Goal: Information Seeking & Learning: Compare options

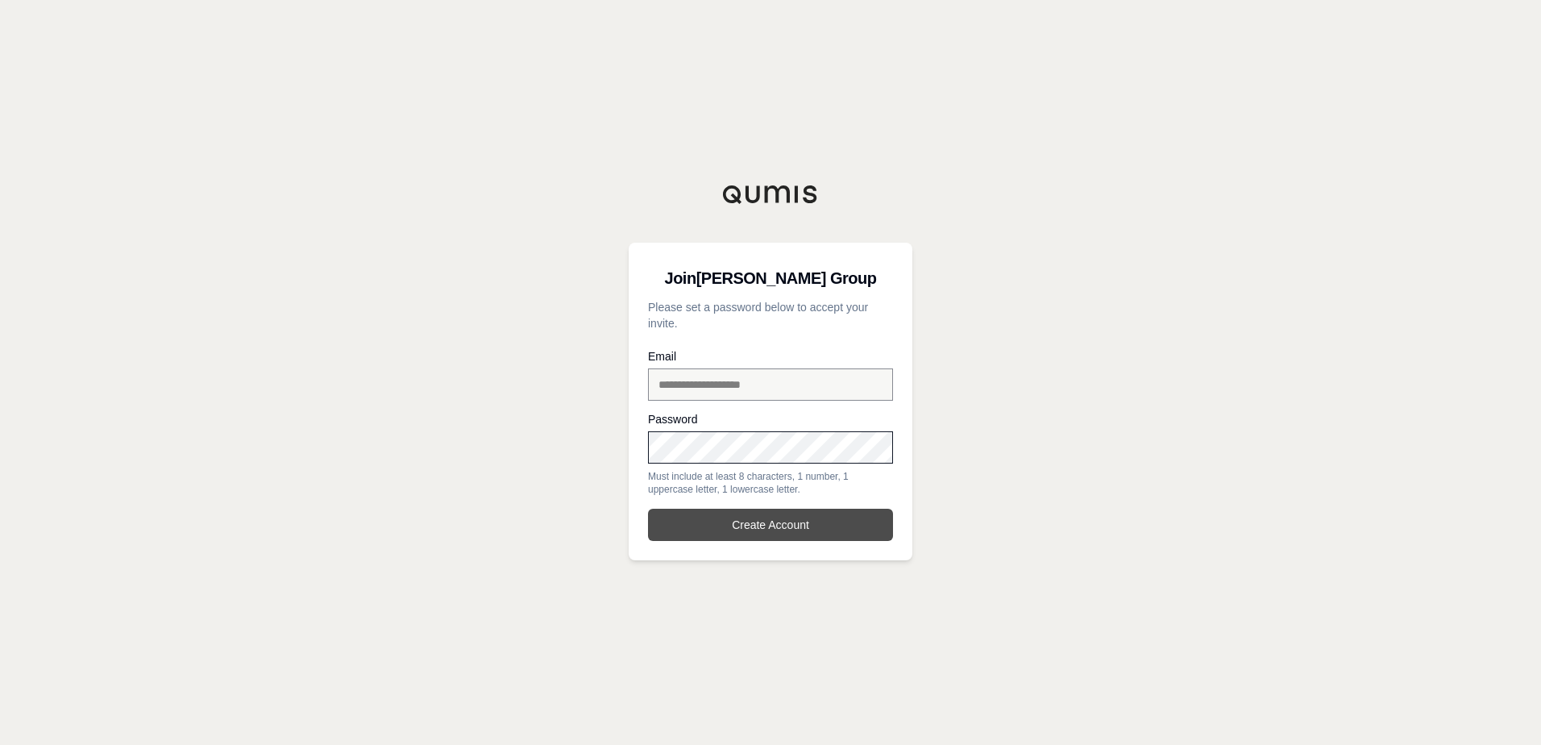
click at [795, 529] on button "Create Account" at bounding box center [770, 524] width 245 height 32
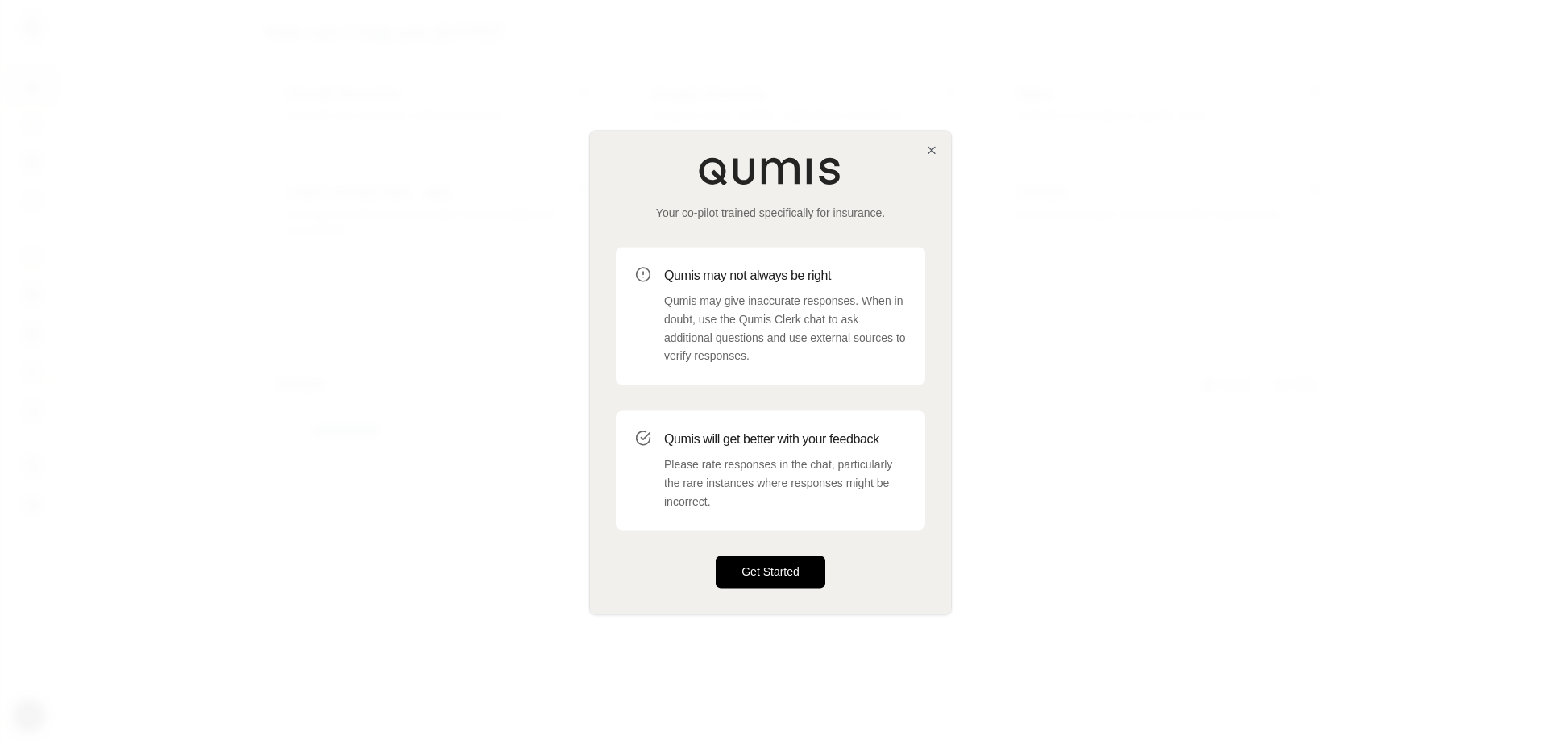
click at [771, 568] on button "Get Started" at bounding box center [771, 572] width 110 height 32
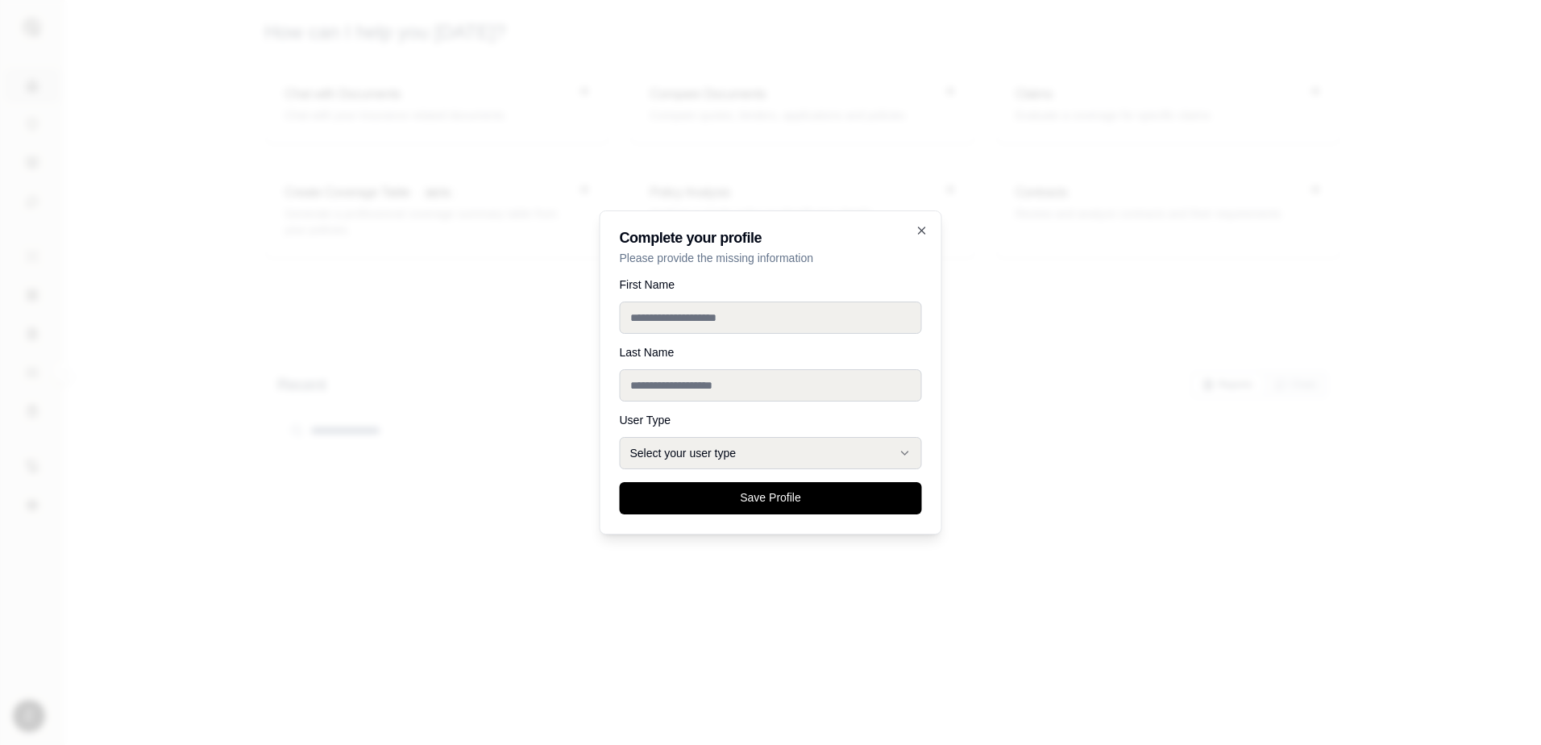
click at [687, 319] on input "First Name" at bounding box center [771, 317] width 302 height 32
type input "****"
type input "*****"
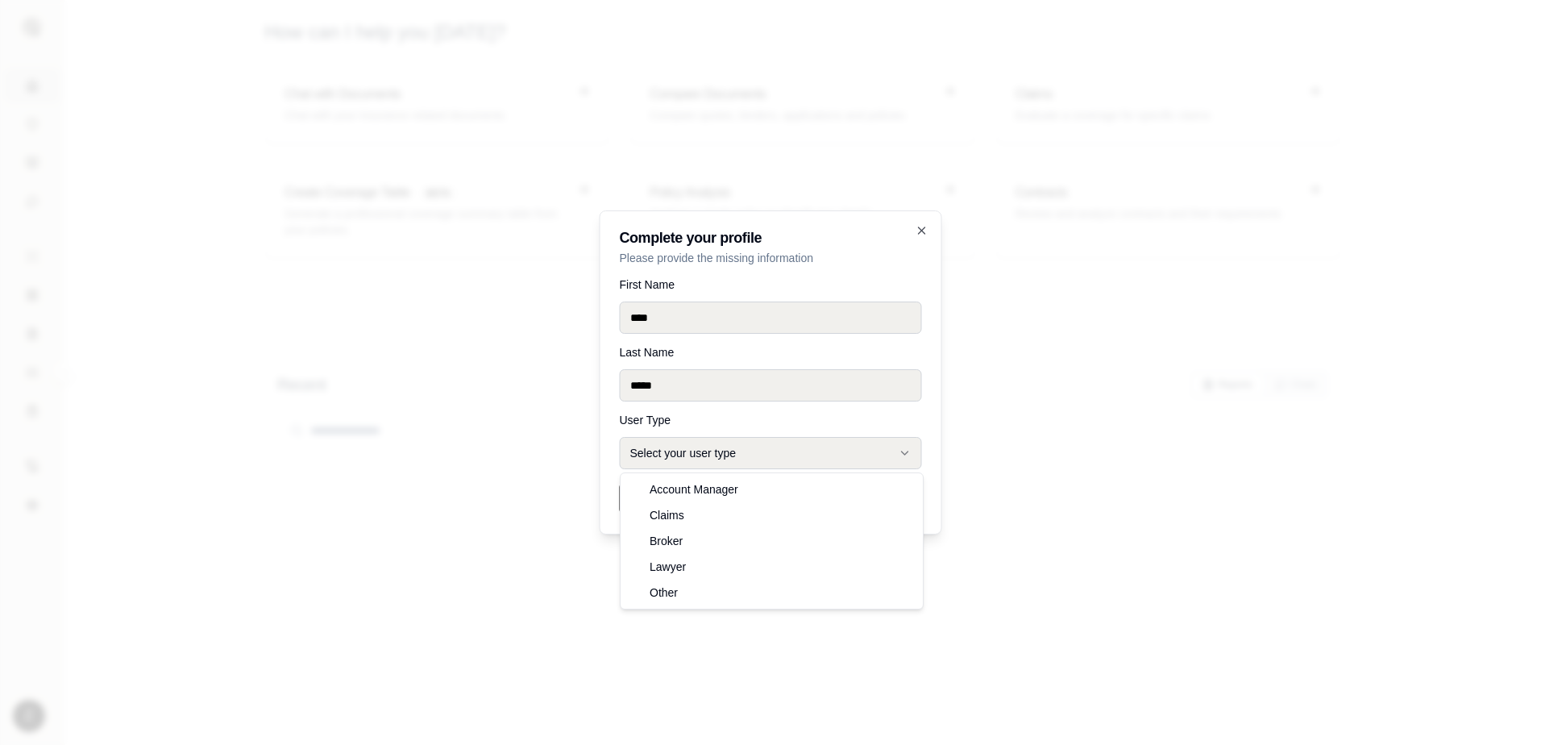
click at [782, 445] on button "Select your user type" at bounding box center [771, 453] width 302 height 32
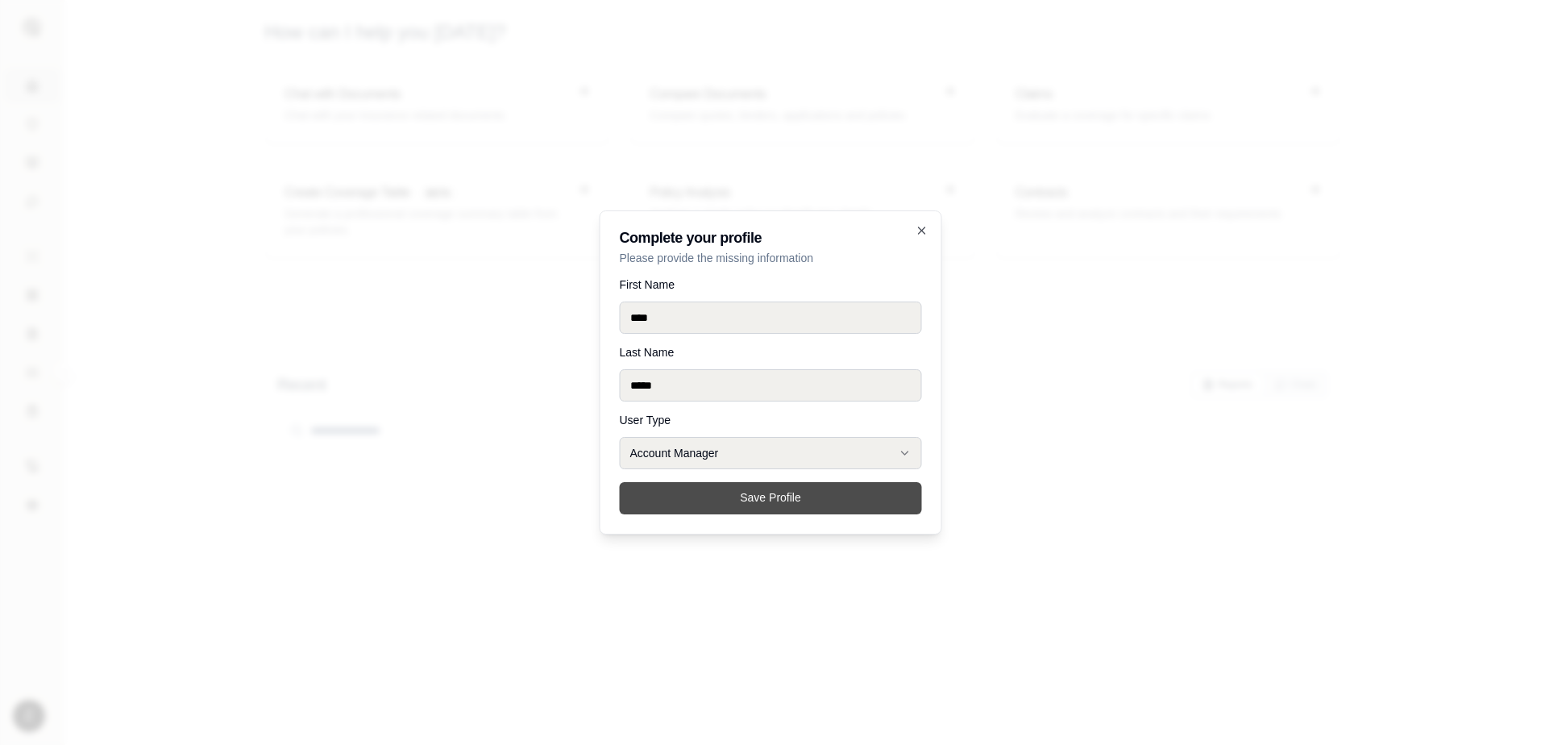
click at [863, 494] on button "Save Profile" at bounding box center [771, 498] width 302 height 32
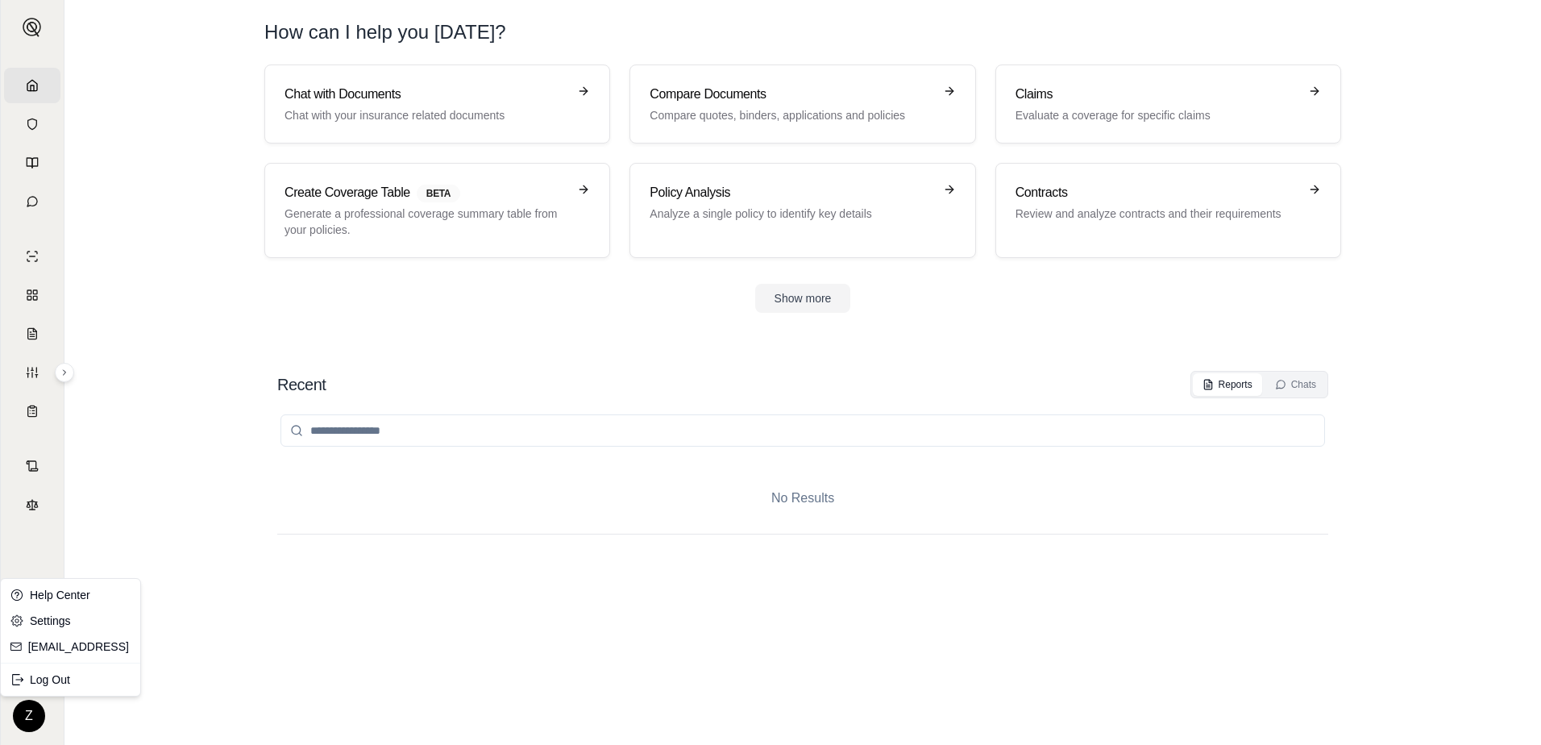
click at [34, 720] on html "Home Vault Prompts Chats Single Policy Comparisons Claims Custom Report Coverag…" at bounding box center [770, 372] width 1541 height 745
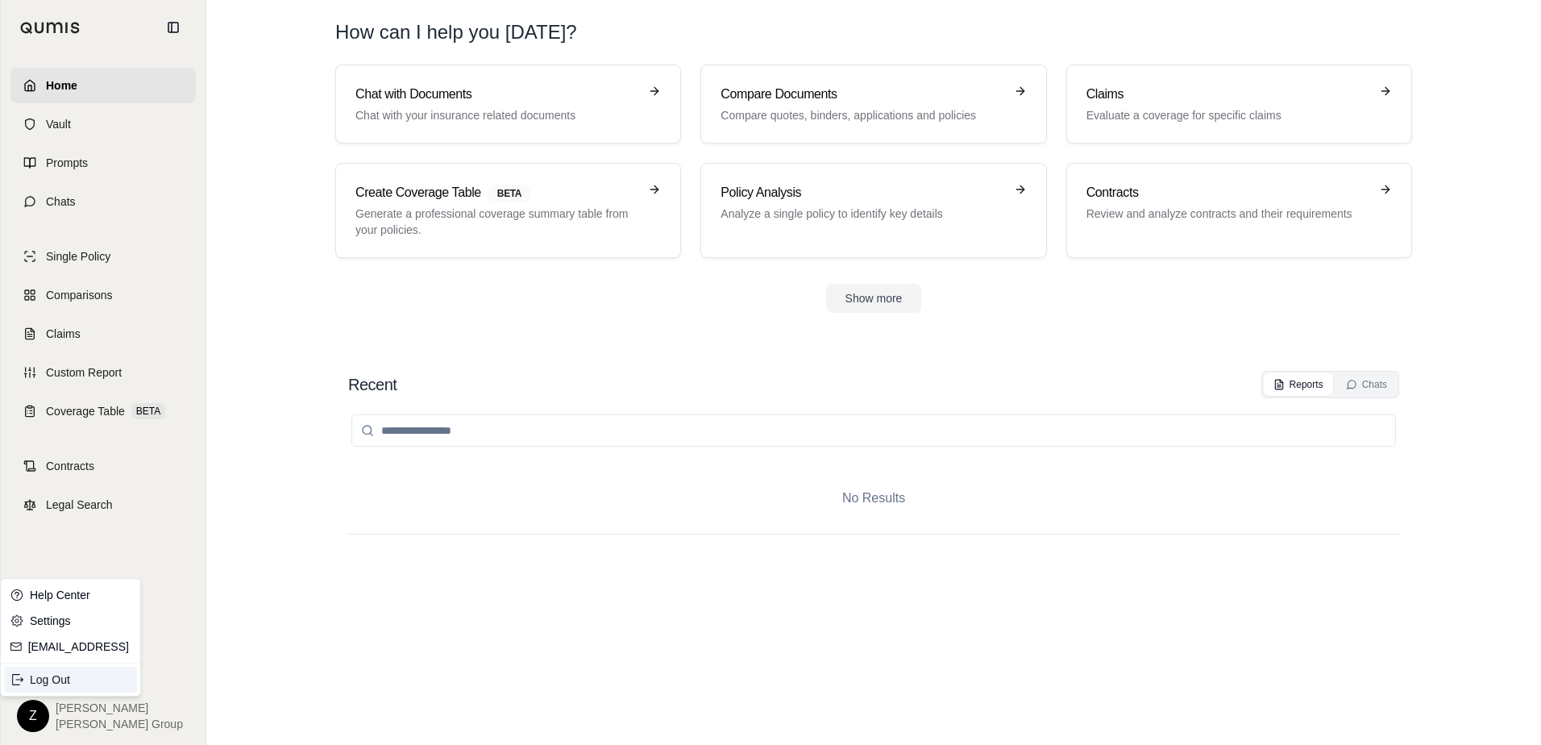
click at [64, 682] on div "Log Out" at bounding box center [70, 679] width 133 height 26
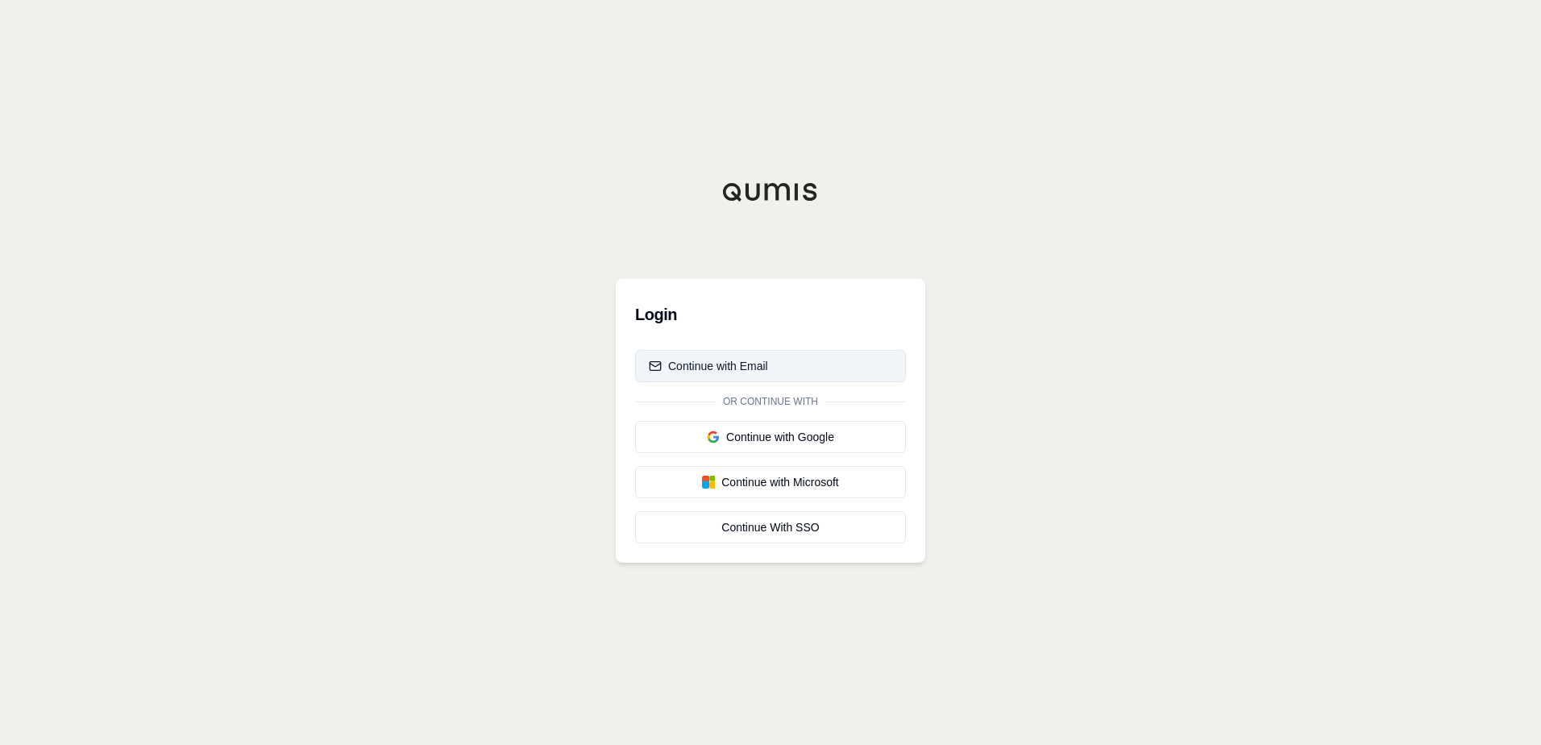
click at [837, 363] on button "Continue with Email" at bounding box center [770, 366] width 271 height 32
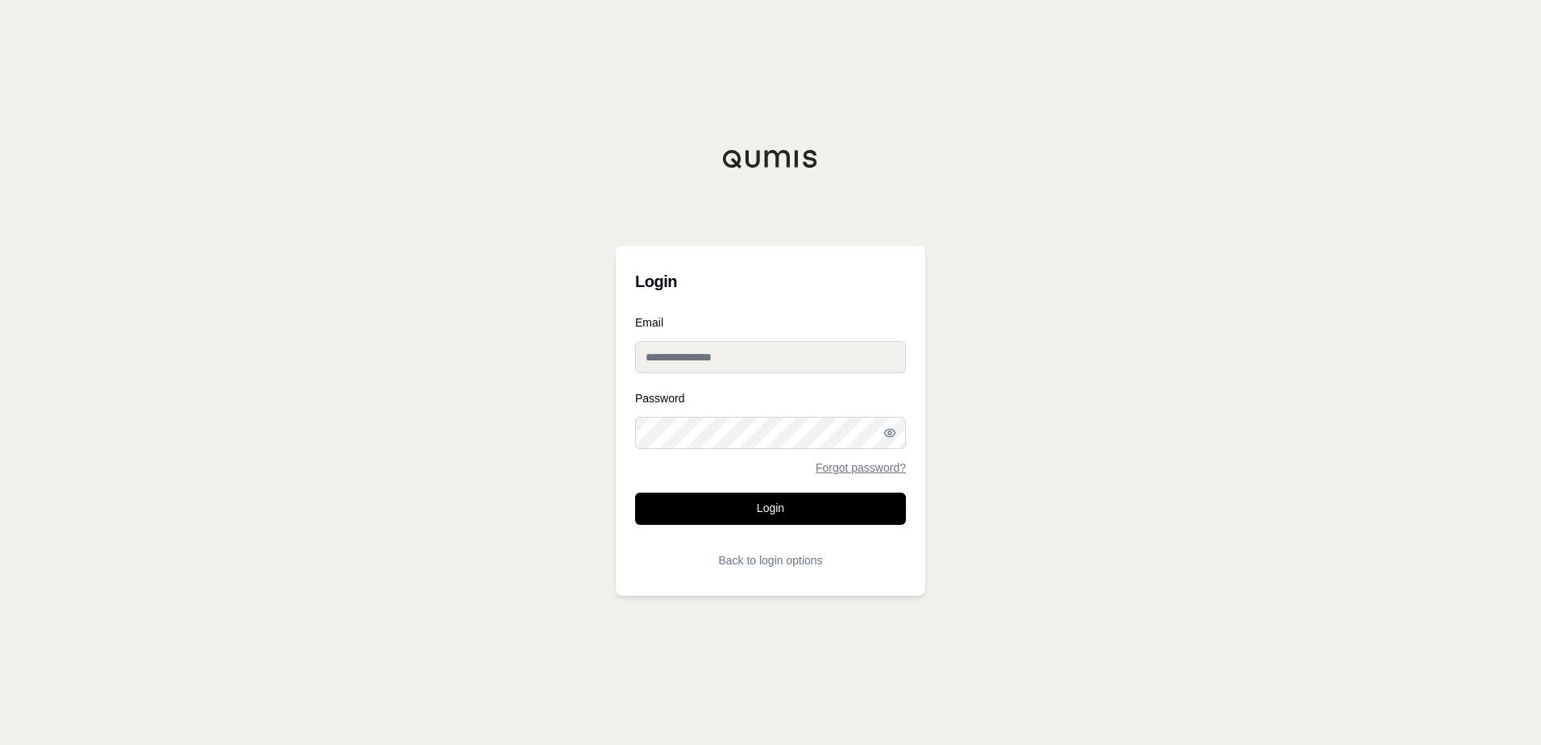
click at [811, 364] on input "Email" at bounding box center [770, 357] width 271 height 32
click at [1168, 274] on div "Login Email Password Forgot password? Login Back to login options" at bounding box center [770, 372] width 1541 height 745
click at [832, 364] on input "Email" at bounding box center [770, 357] width 271 height 32
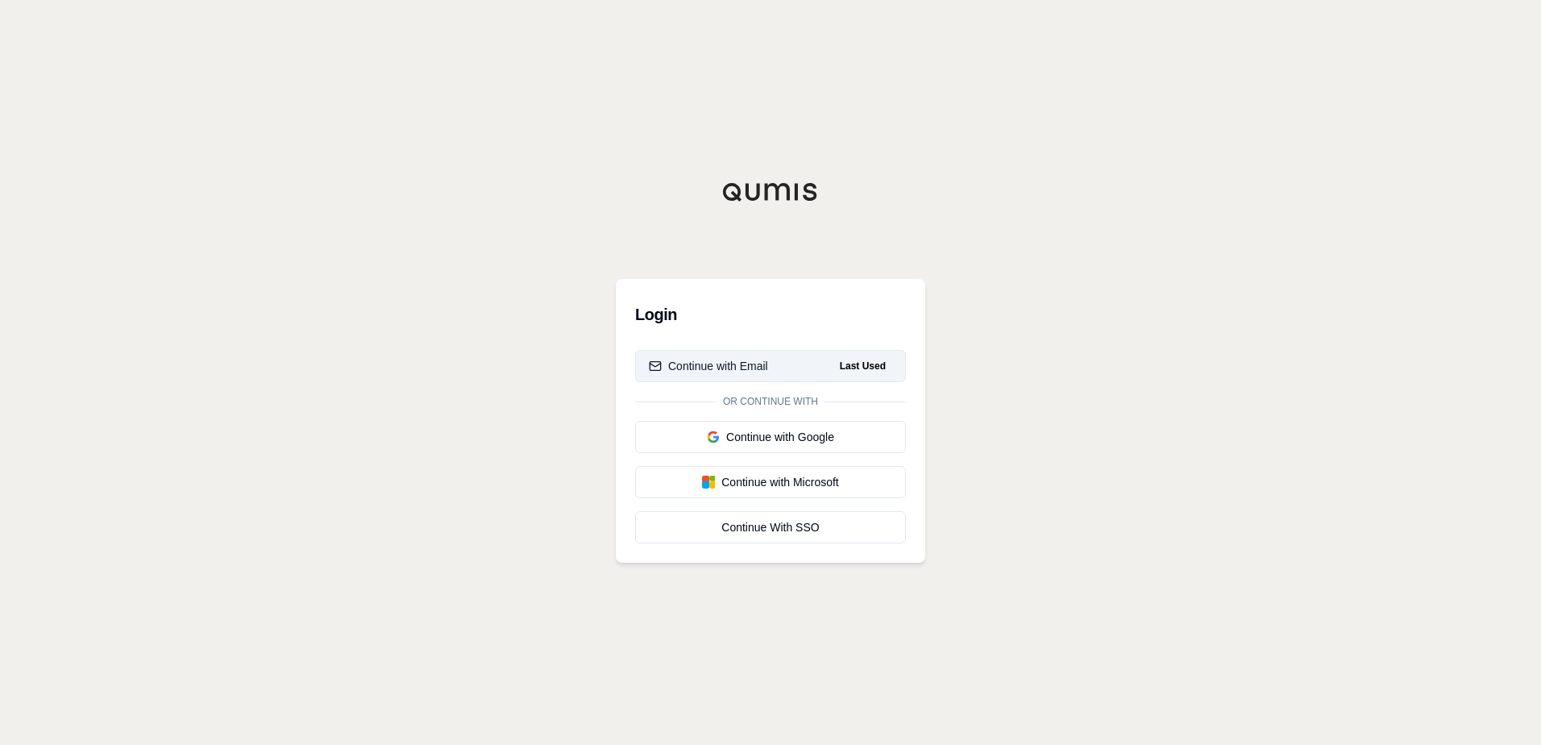
click at [736, 374] on button "Continue with Email Last Used" at bounding box center [770, 366] width 271 height 32
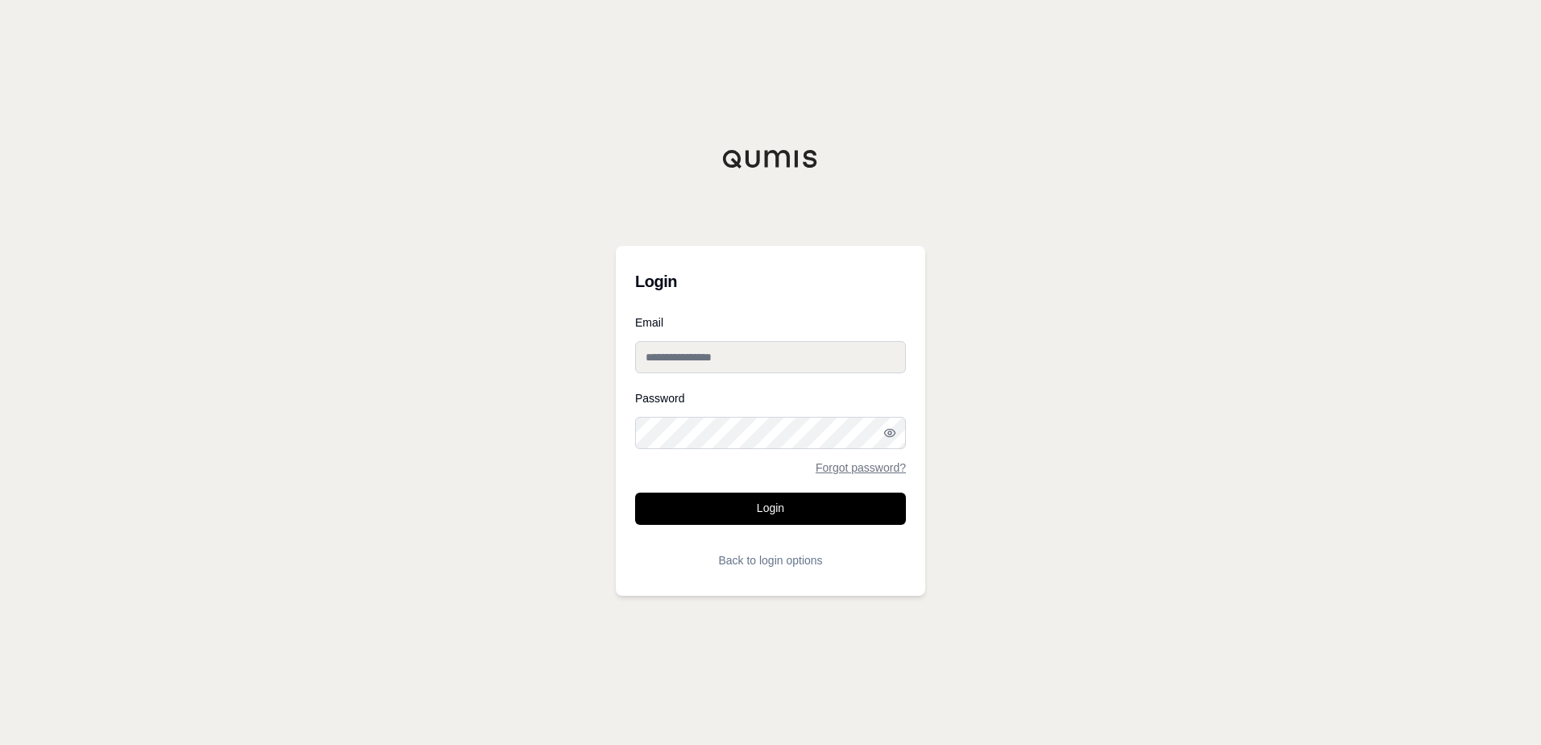
click at [713, 350] on input "Email" at bounding box center [770, 357] width 271 height 32
type input "**********"
click at [784, 500] on button "Login" at bounding box center [770, 508] width 271 height 32
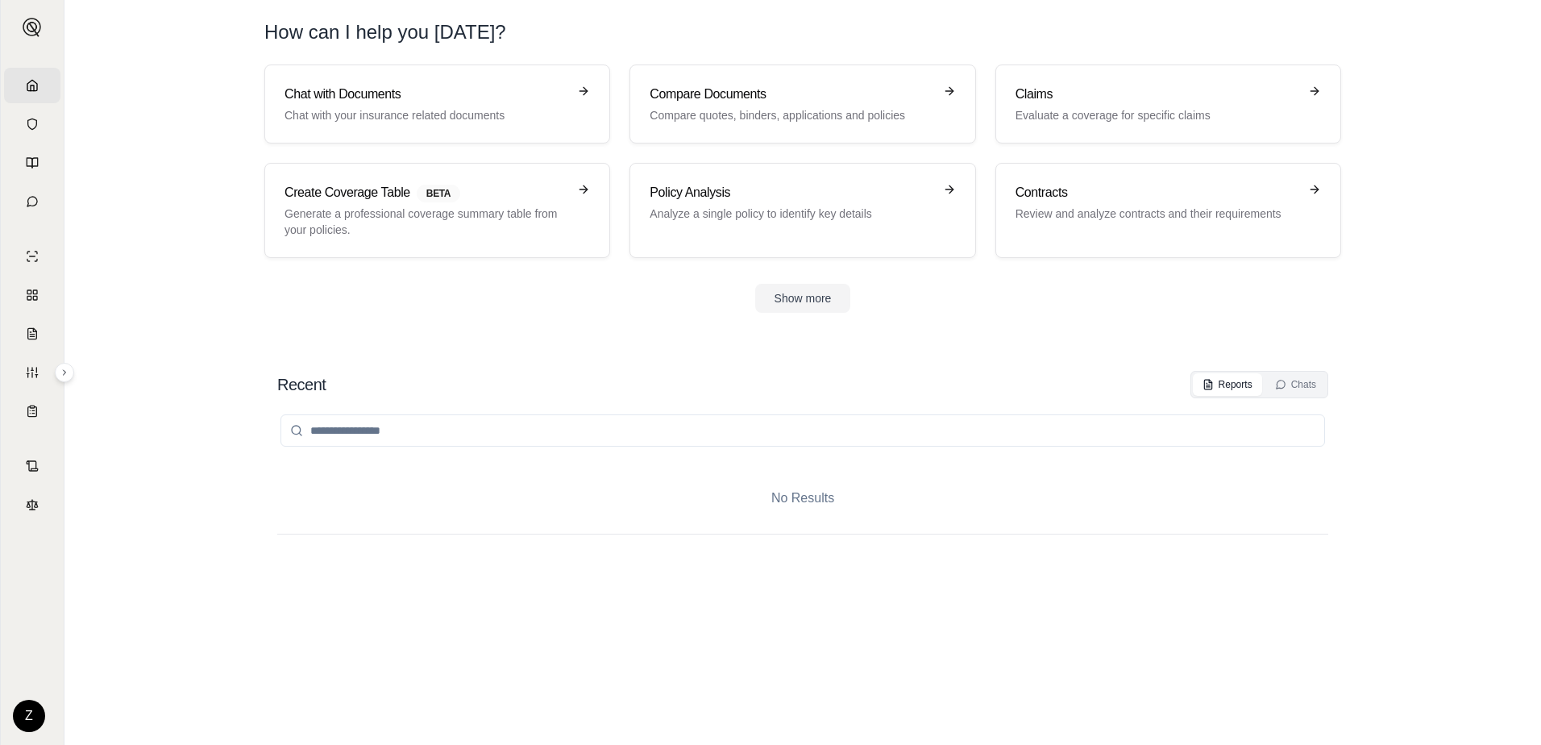
click at [891, 275] on div "Chat with Documents Chat with your insurance related documents Compare Document…" at bounding box center [803, 188] width 1128 height 248
click at [893, 279] on div "Chat with Documents Chat with your insurance related documents Compare Document…" at bounding box center [803, 188] width 1128 height 248
click at [594, 317] on section "Chat with Documents Chat with your insurance related documents Compare Document…" at bounding box center [802, 201] width 1463 height 274
click at [842, 127] on link "Compare Documents Compare quotes, binders, applications and policies" at bounding box center [802, 103] width 346 height 79
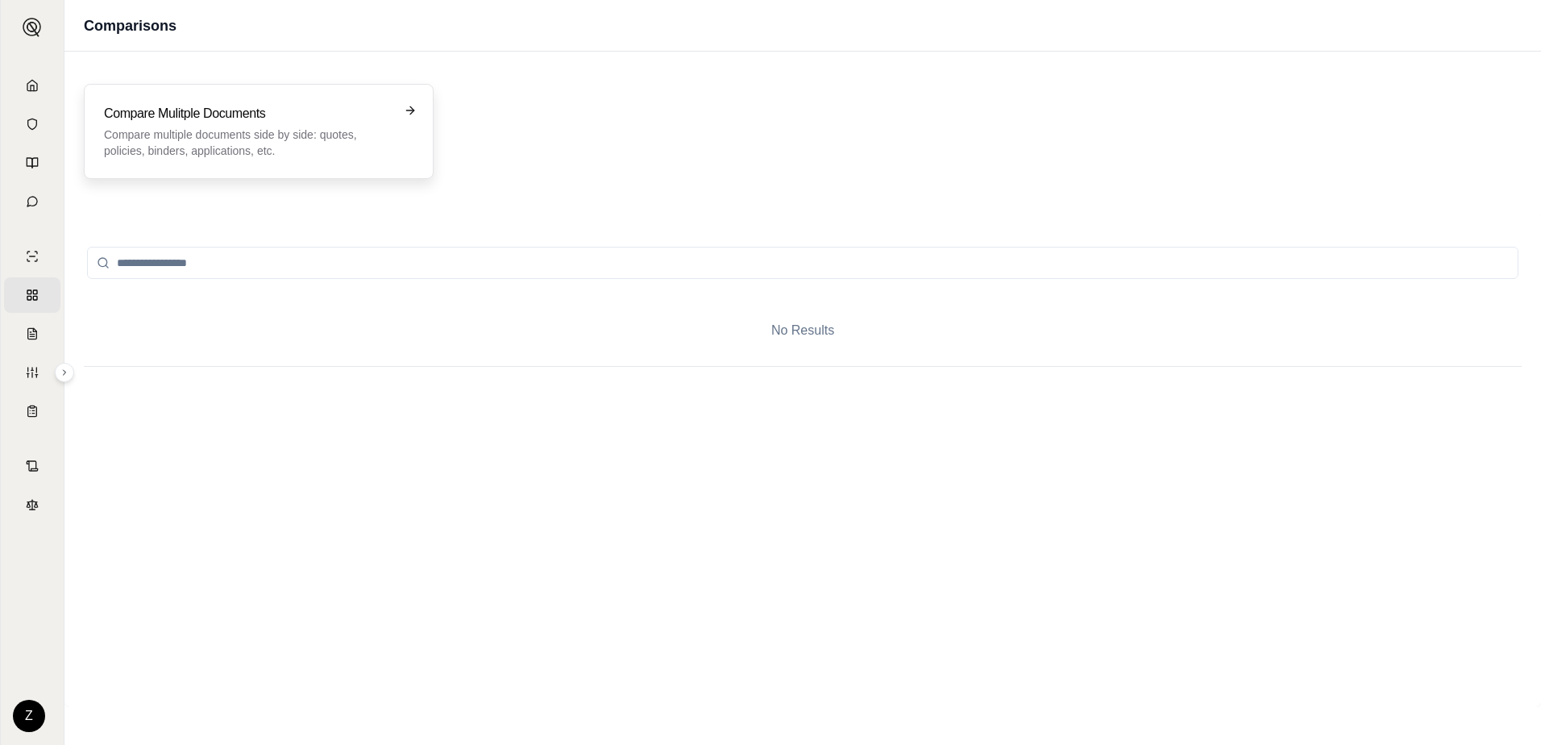
click at [393, 119] on div "Compare Mulitple Documents Compare multiple documents side by side: quotes, pol…" at bounding box center [258, 131] width 309 height 55
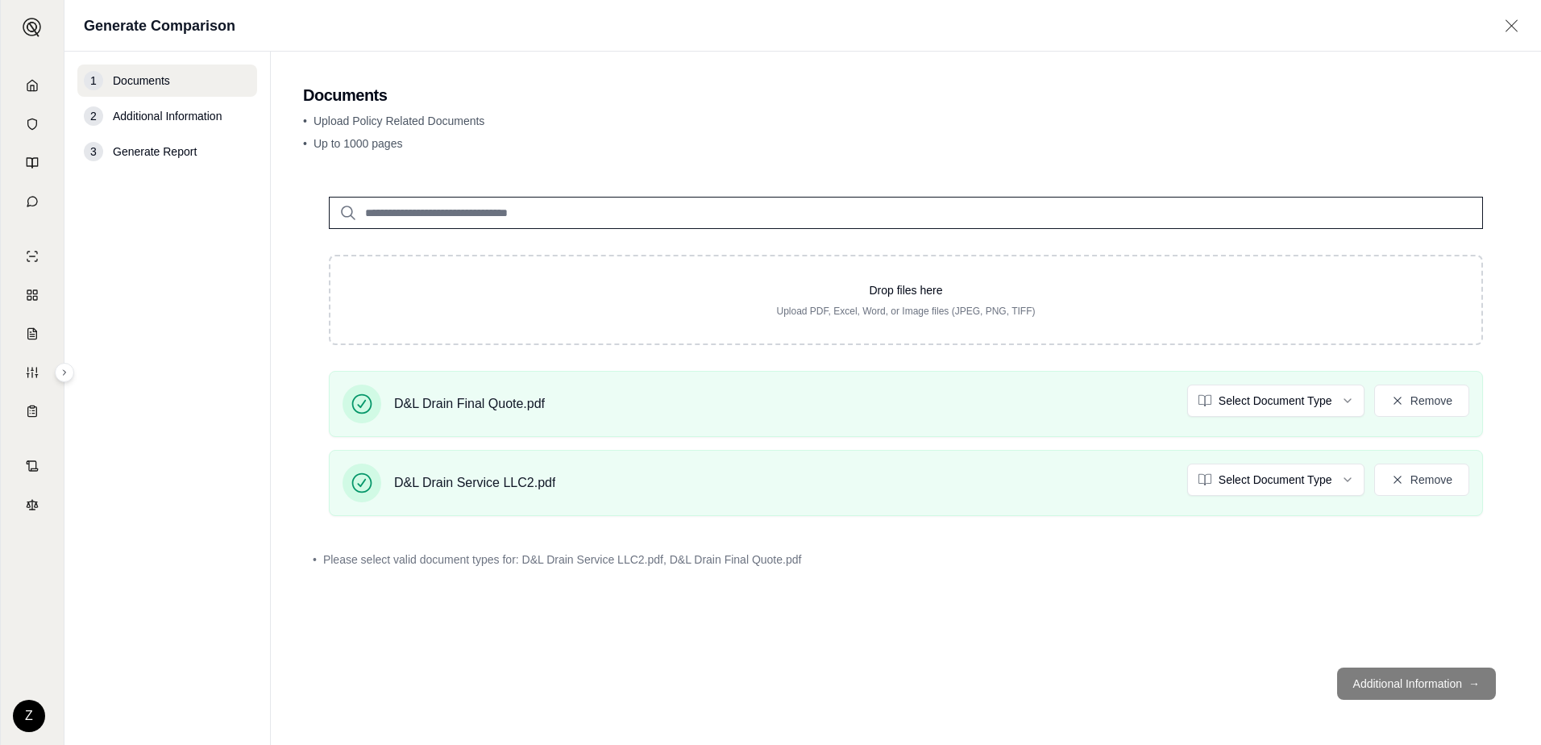
click at [1433, 687] on footer "Additional Information →" at bounding box center [905, 683] width 1205 height 58
click at [1342, 402] on html "Home Vault Prompts Chats Single Policy Comparisons Claims Custom Report Coverag…" at bounding box center [770, 372] width 1541 height 745
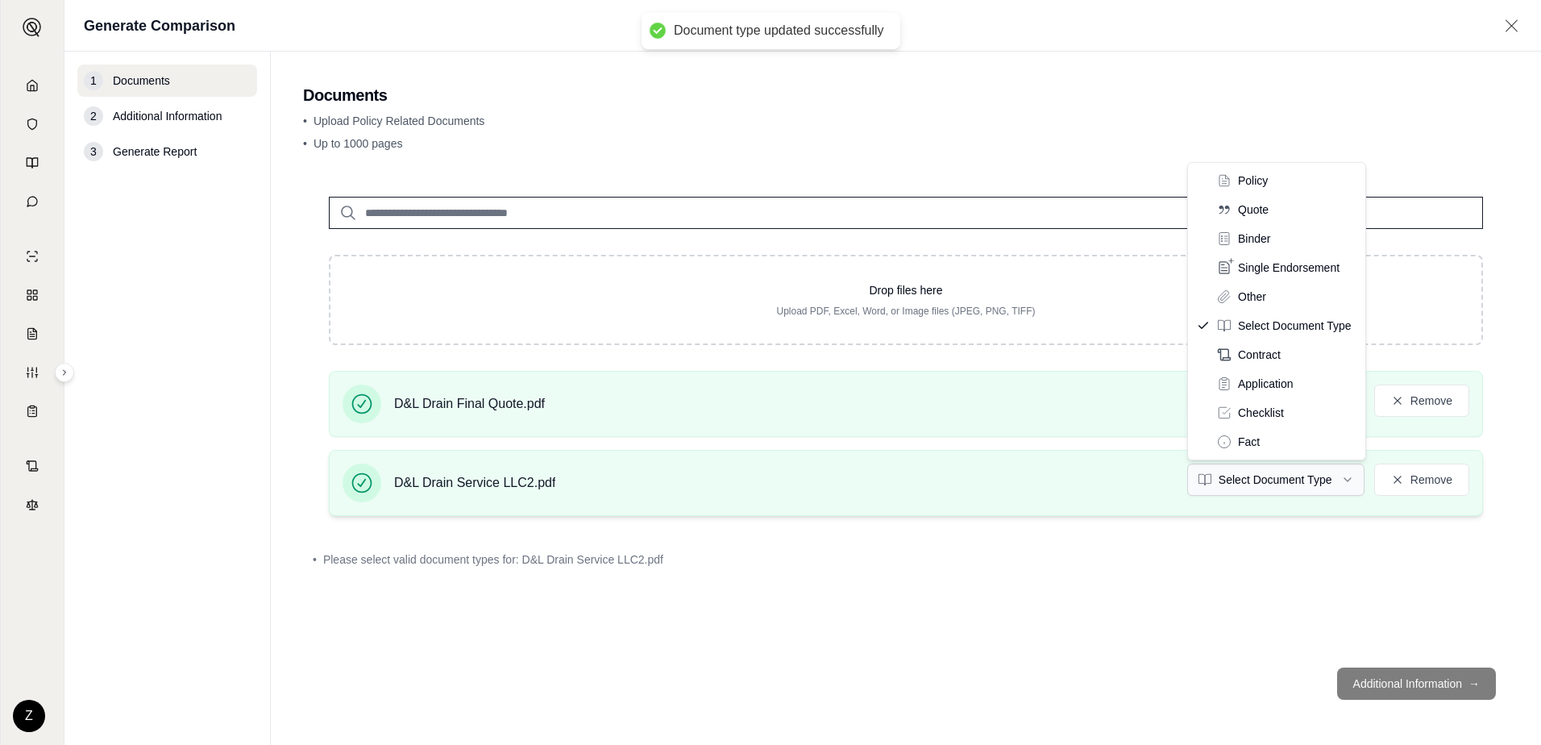
click at [1352, 487] on html "Document type updated successfully Home Vault Prompts Chats Single Policy Compa…" at bounding box center [770, 372] width 1541 height 745
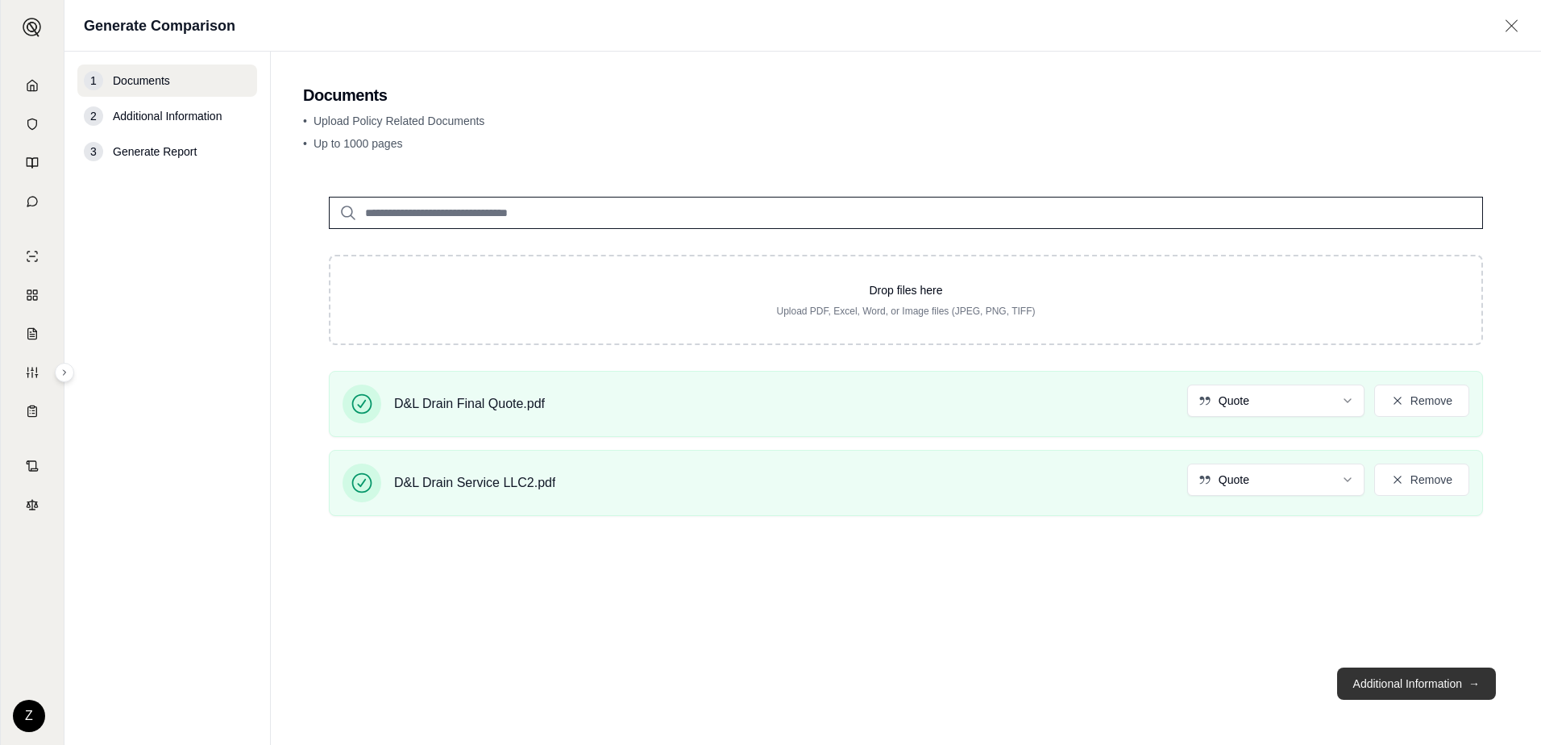
click at [1416, 684] on button "Additional Information →" at bounding box center [1416, 683] width 159 height 32
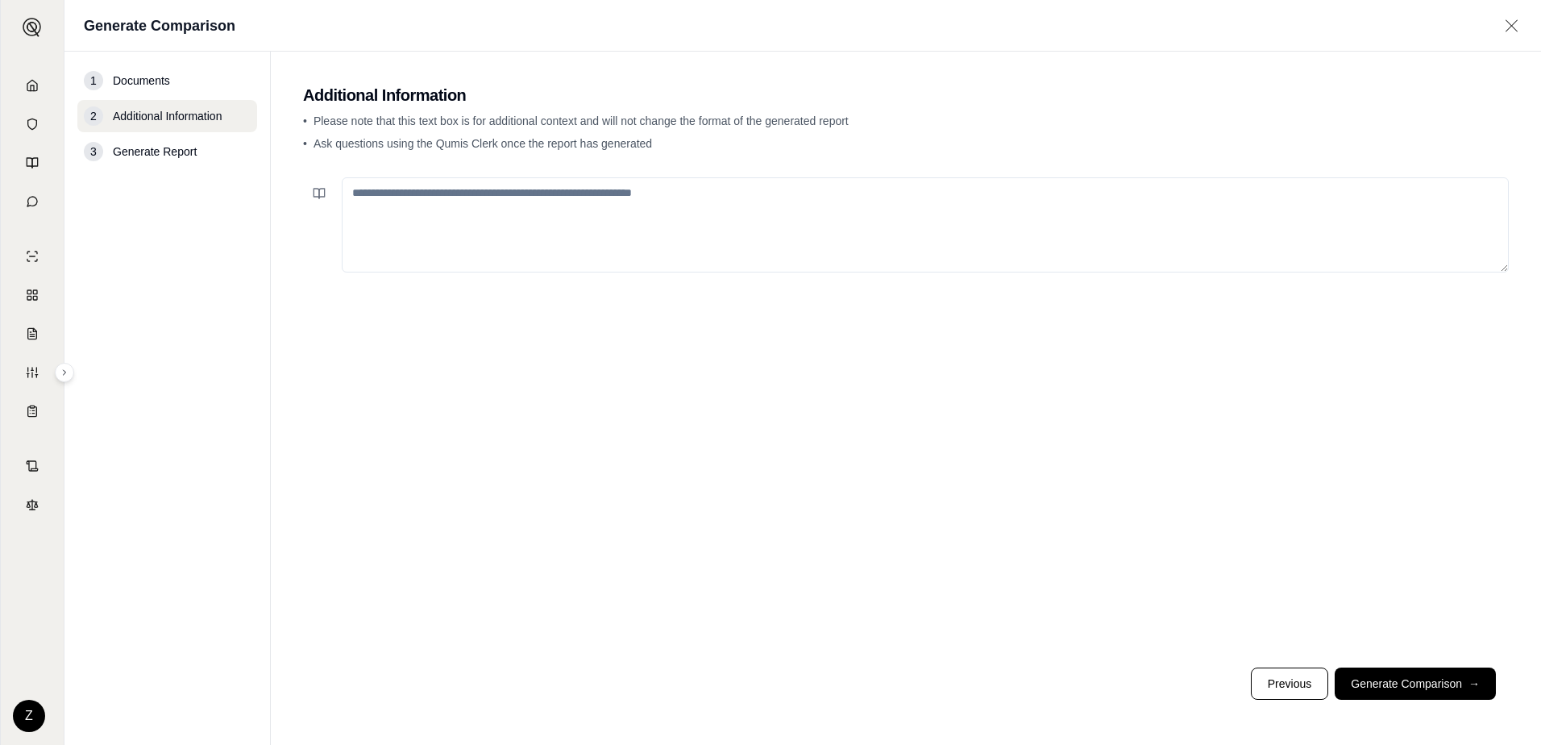
click at [579, 218] on textarea at bounding box center [925, 224] width 1167 height 95
click at [840, 195] on textarea "**********" at bounding box center [925, 224] width 1167 height 95
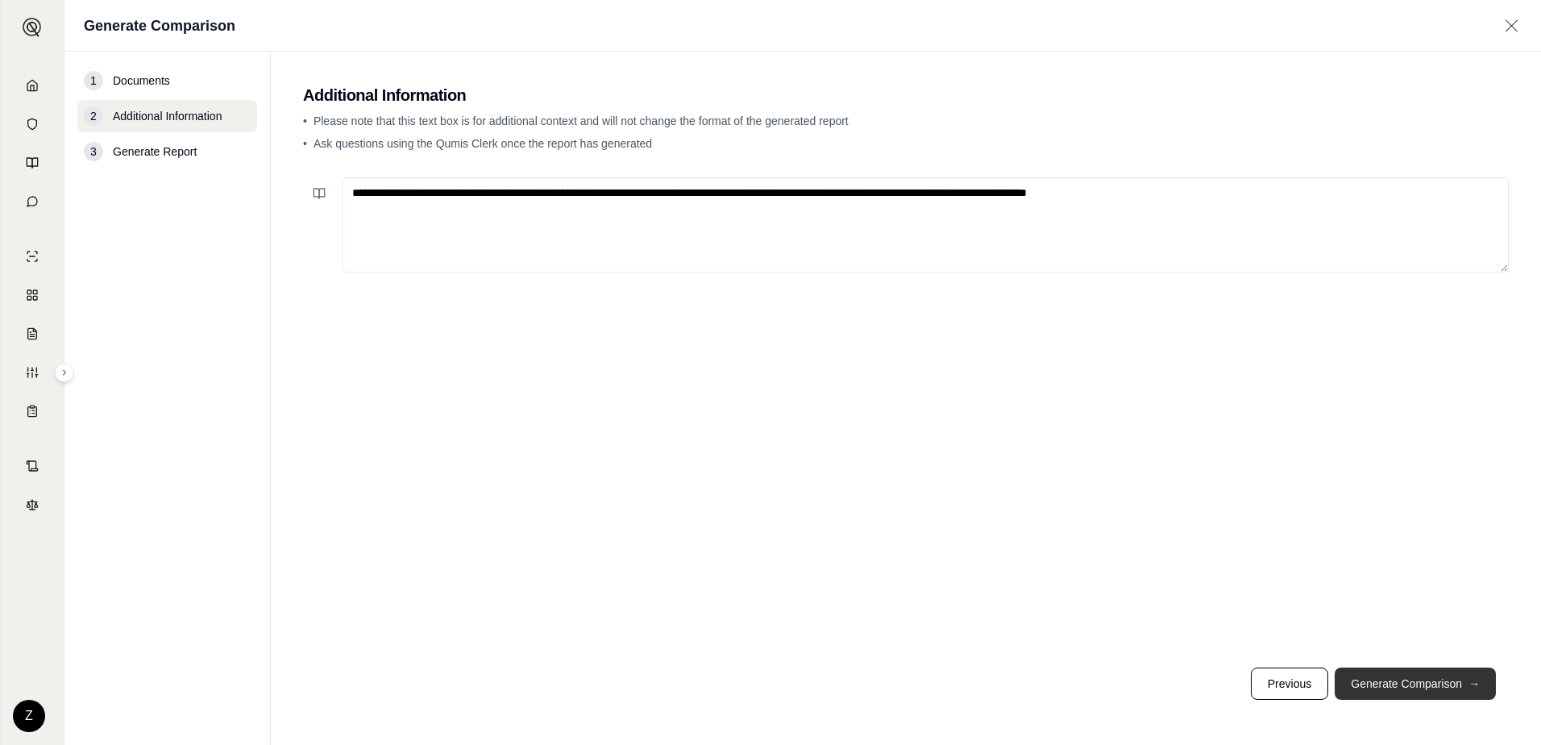
type textarea "**********"
click at [1421, 683] on button "Generate Comparison →" at bounding box center [1414, 683] width 161 height 32
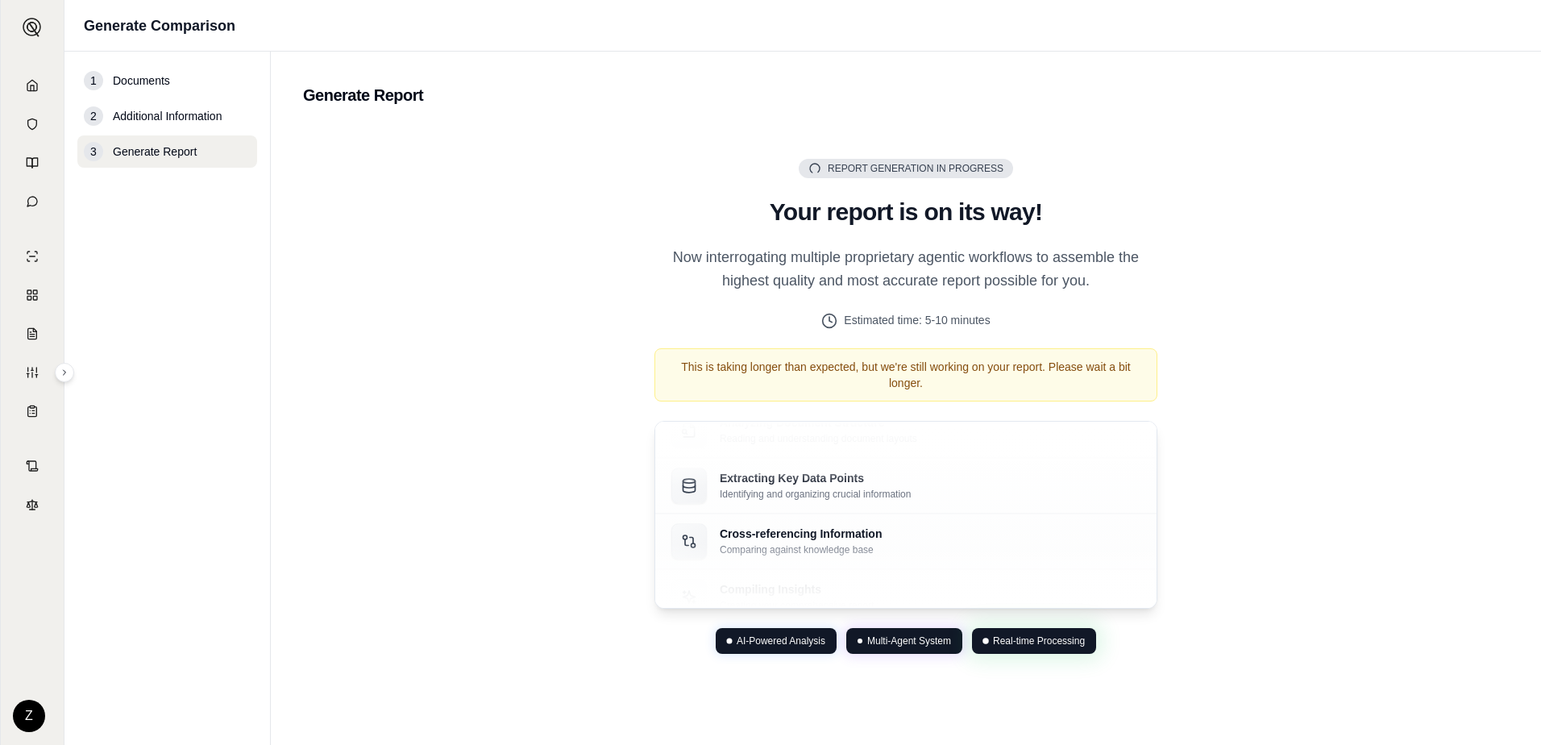
click at [468, 271] on div "Report Generation in Progress Generating Report Your report is on its way! Now …" at bounding box center [905, 406] width 1205 height 561
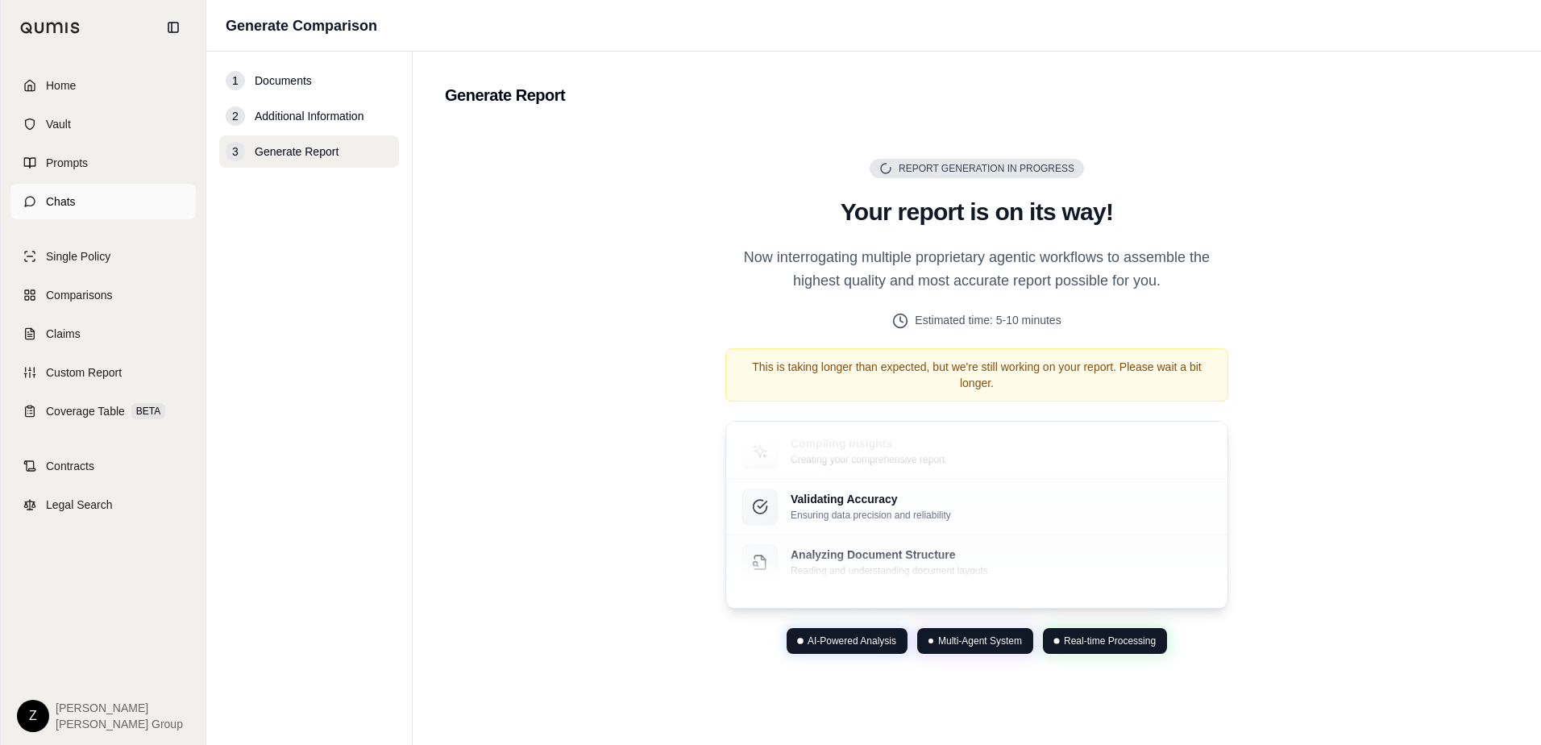
click at [88, 206] on link "Chats" at bounding box center [102, 201] width 185 height 35
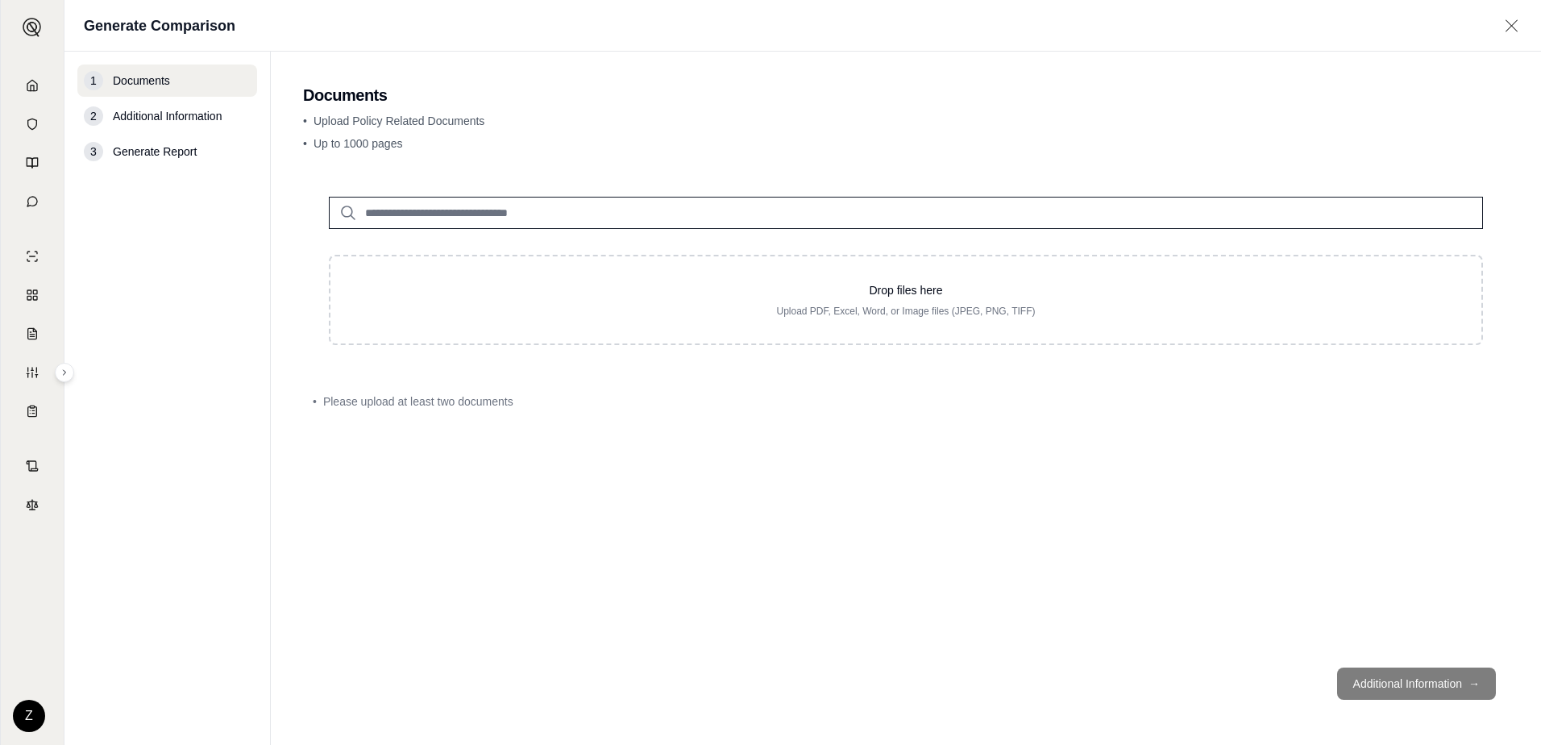
click at [155, 124] on div "2 Additional Information" at bounding box center [167, 116] width 180 height 32
click at [177, 172] on div "1 Documents 2 Additional Information 3 Generate Report" at bounding box center [167, 397] width 180 height 667
click at [137, 138] on div "3 Generate Report" at bounding box center [167, 151] width 180 height 32
click at [134, 143] on div "3 Generate Report" at bounding box center [167, 151] width 180 height 32
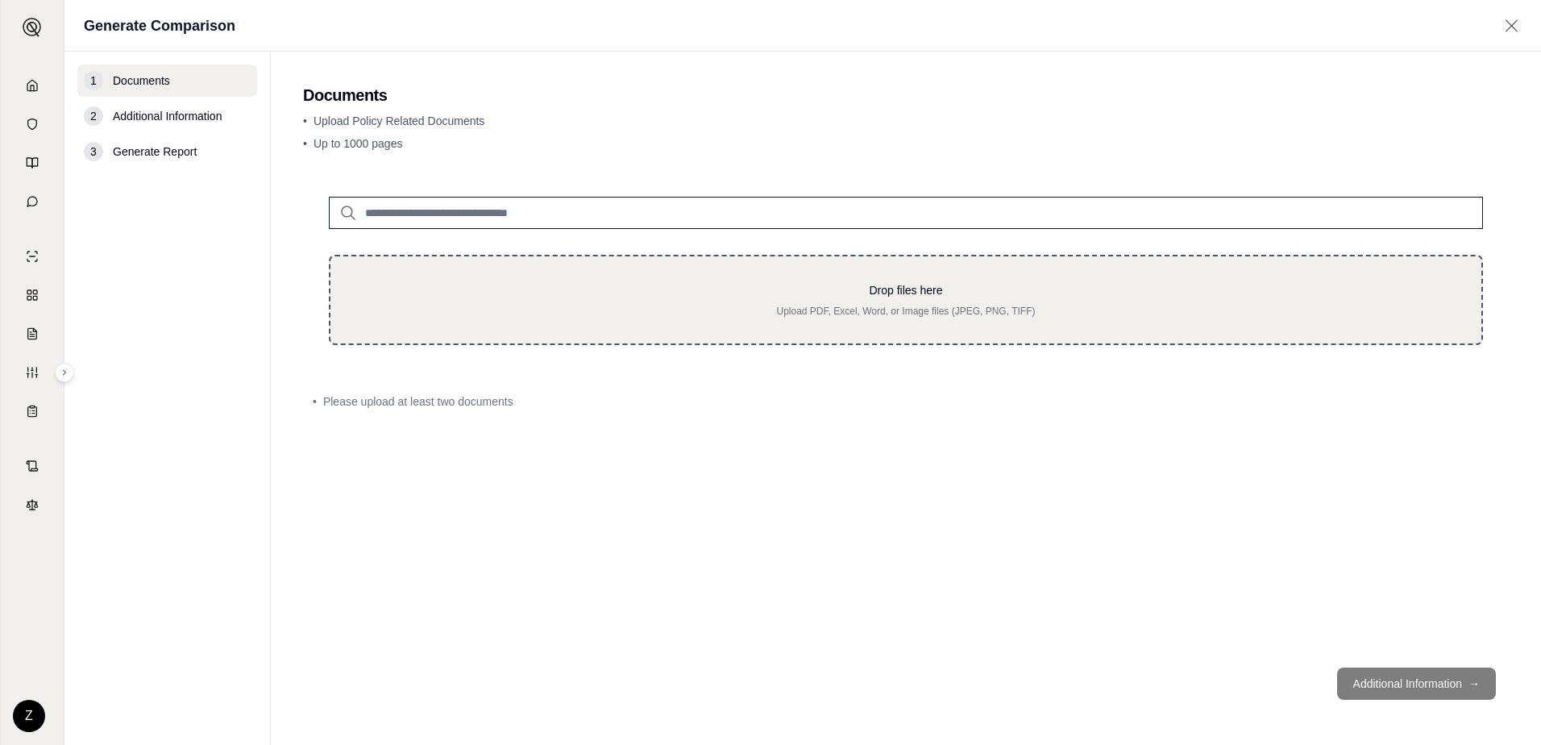
click at [587, 257] on div "Drop files here Upload PDF, Excel, Word, or Image files (JPEG, PNG, TIFF)" at bounding box center [906, 300] width 1154 height 90
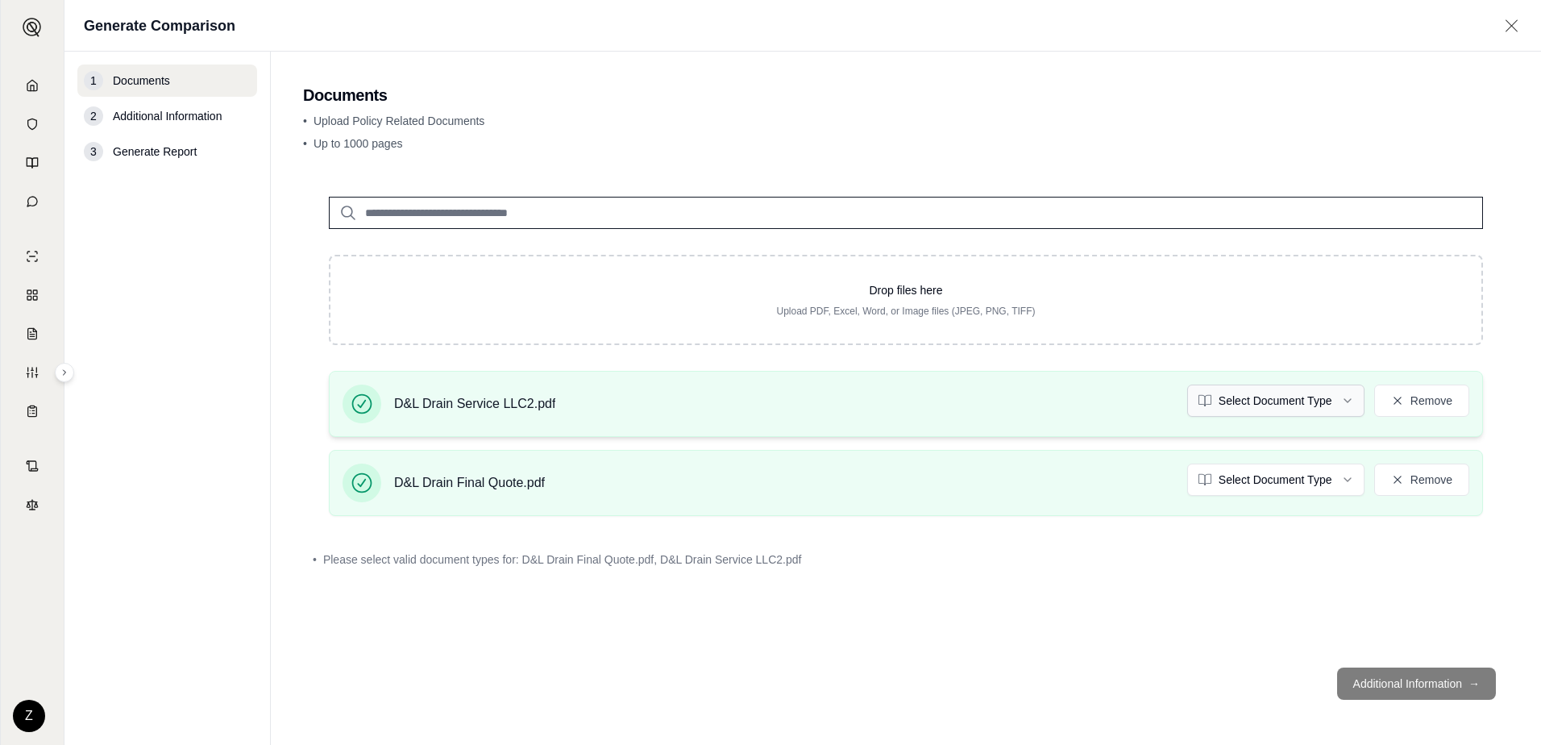
click at [1326, 393] on html "Home Vault Prompts Chats Single Policy Comparisons Claims Custom Report Coverag…" at bounding box center [770, 372] width 1541 height 745
click at [1322, 492] on html "Home Vault Prompts Chats Single Policy Comparisons Claims Custom Report Coverag…" at bounding box center [770, 372] width 1541 height 745
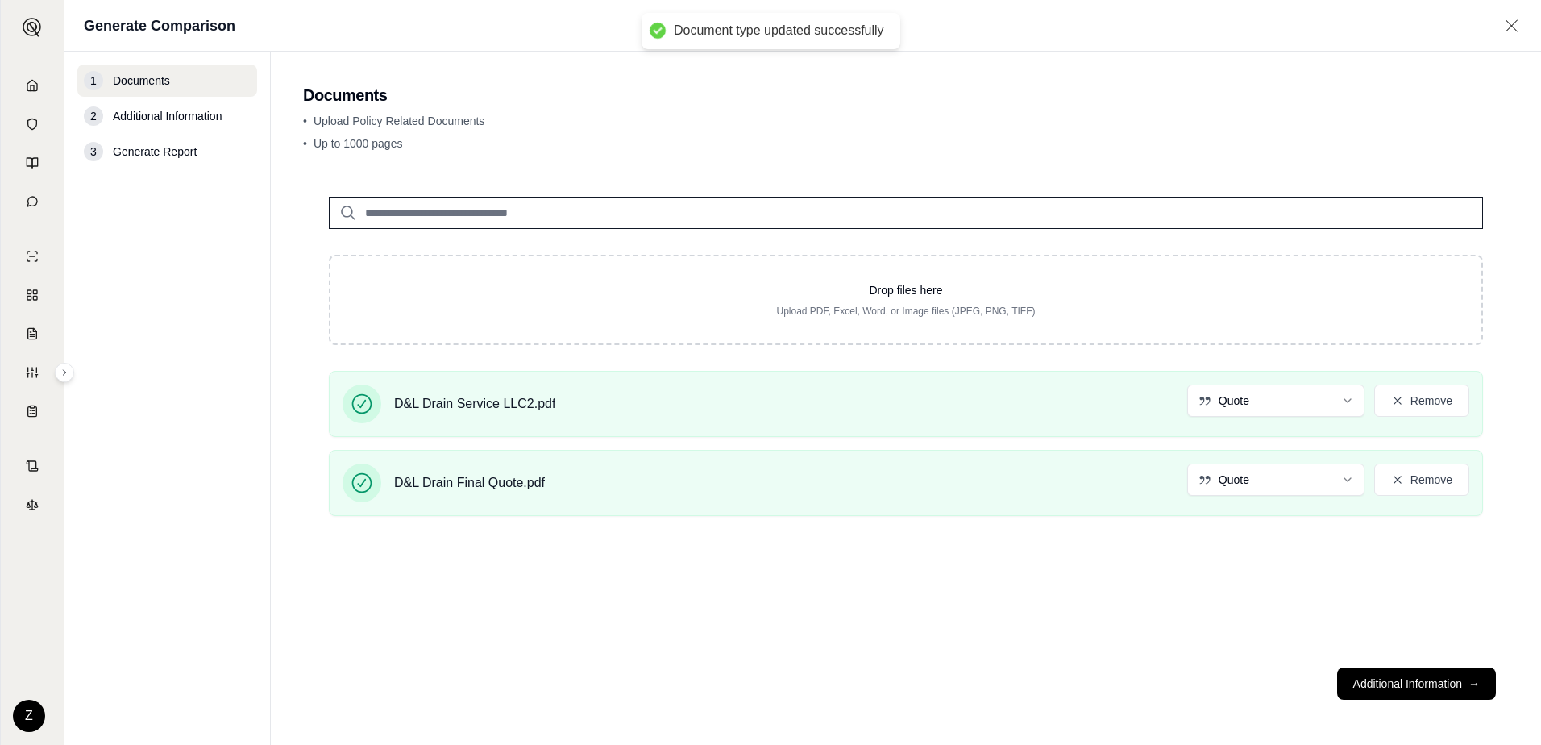
click at [1215, 540] on div "Drop files here Upload PDF, Excel, Word, or Image files (JPEG, PNG, TIFF) D&L D…" at bounding box center [905, 412] width 1205 height 483
click at [1436, 676] on button "Additional Information →" at bounding box center [1416, 683] width 159 height 32
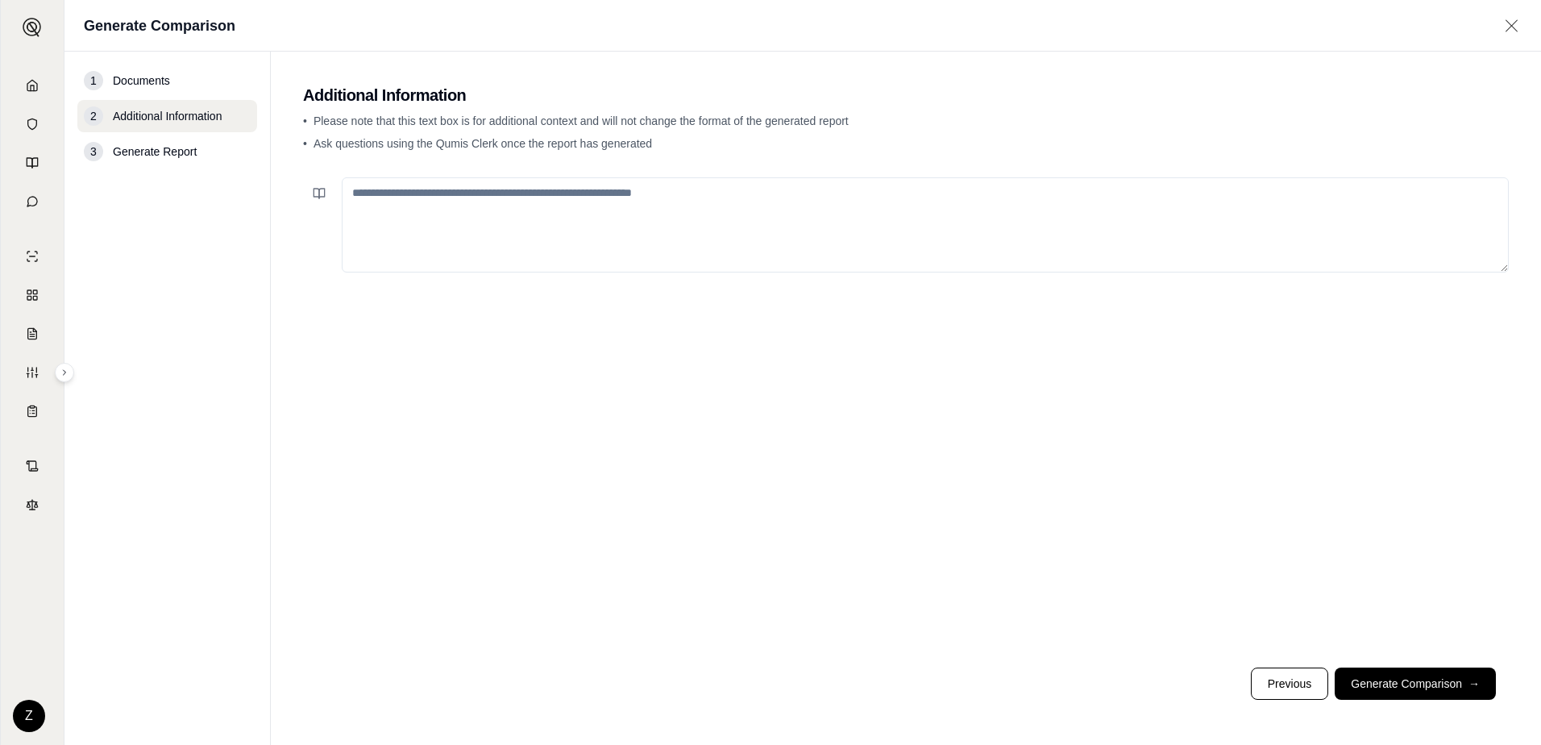
click at [633, 240] on textarea at bounding box center [925, 224] width 1167 height 95
click at [697, 202] on textarea "**********" at bounding box center [925, 224] width 1167 height 95
type textarea "**********"
click at [1430, 684] on button "Generate Comparison →" at bounding box center [1414, 683] width 161 height 32
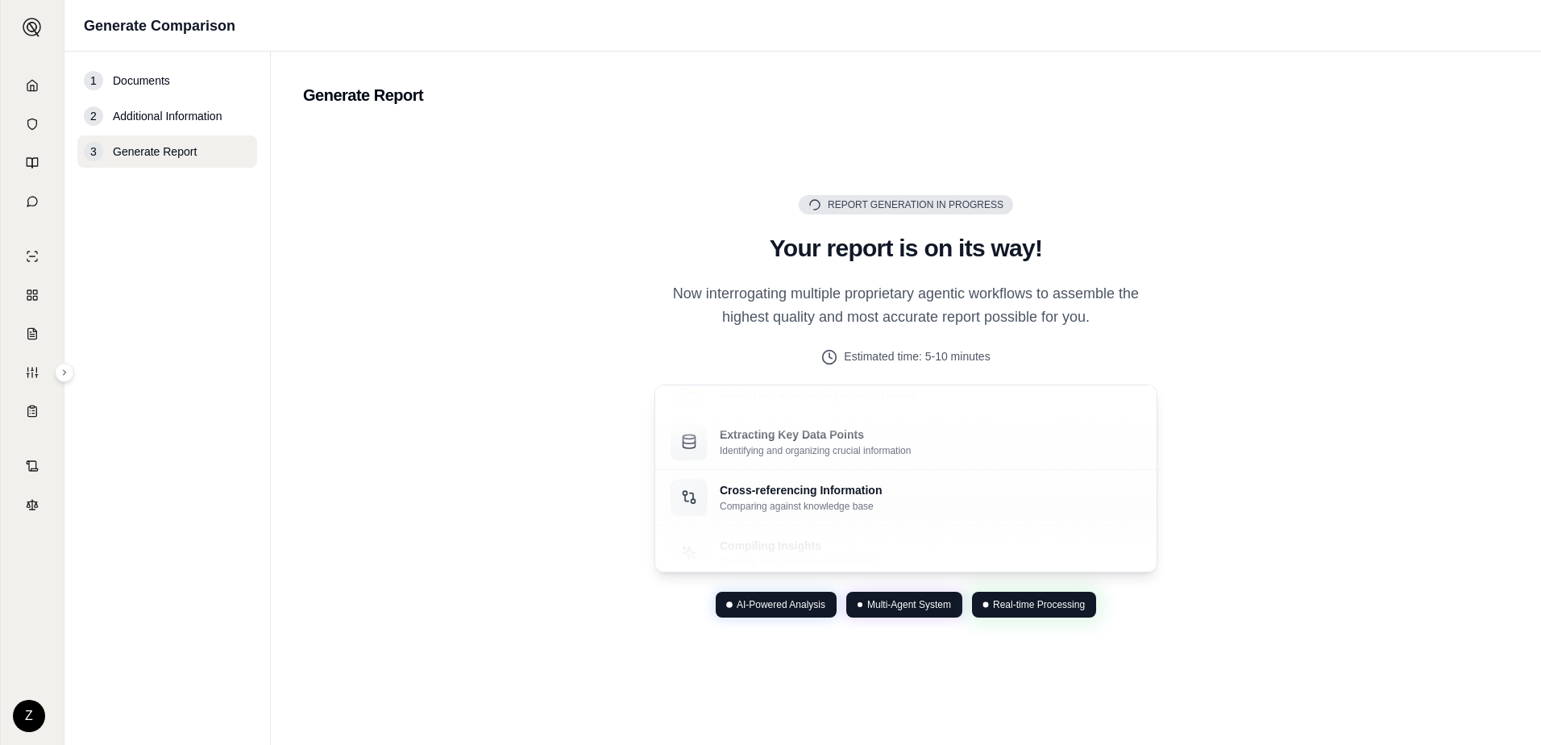
click at [1311, 429] on div "Report Generation in Progress Generating Report Your report is on its way! Now …" at bounding box center [905, 406] width 1205 height 561
click at [1311, 428] on div "Report Generation in Progress Generating Report Your report is on its way! Now …" at bounding box center [905, 406] width 1205 height 561
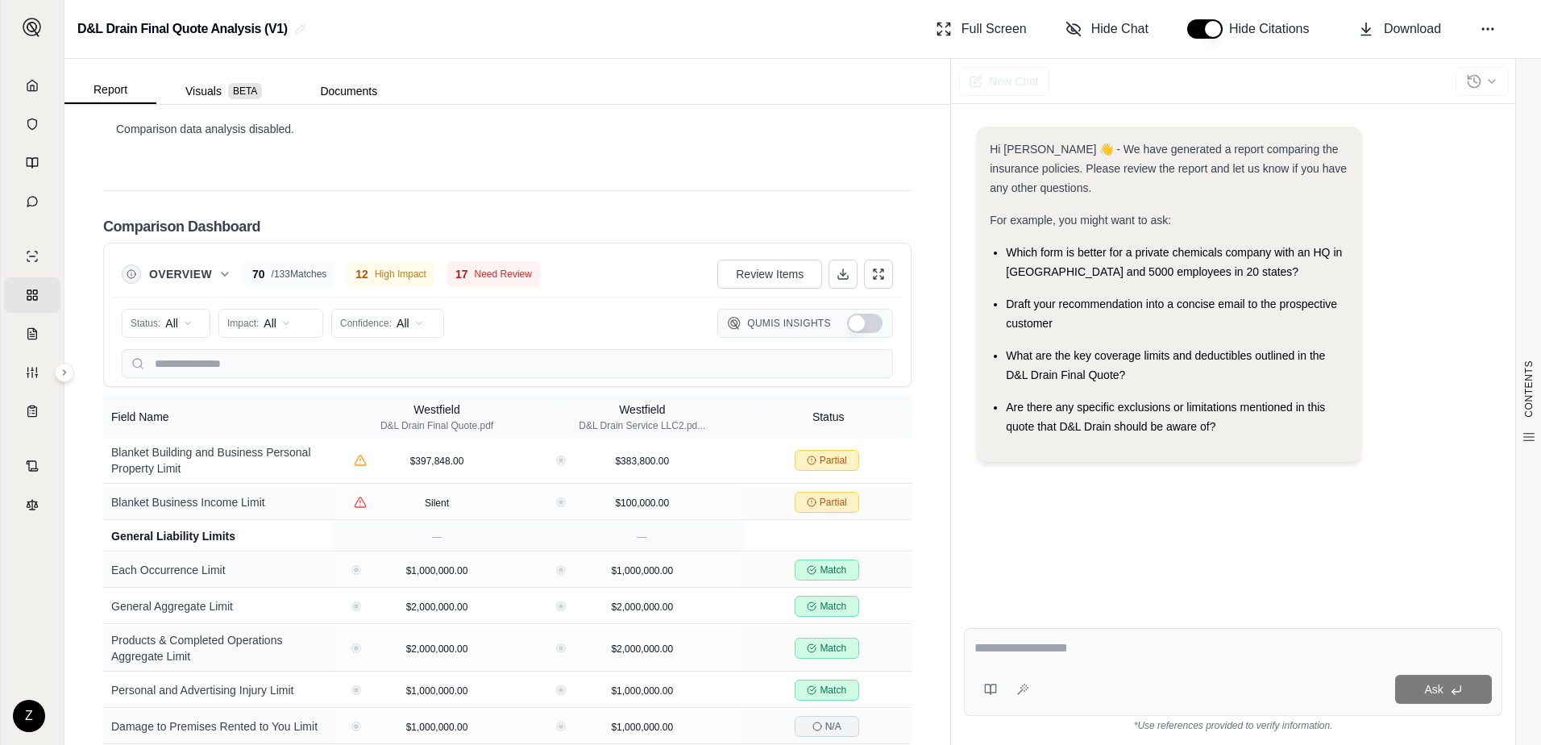
scroll to position [564, 0]
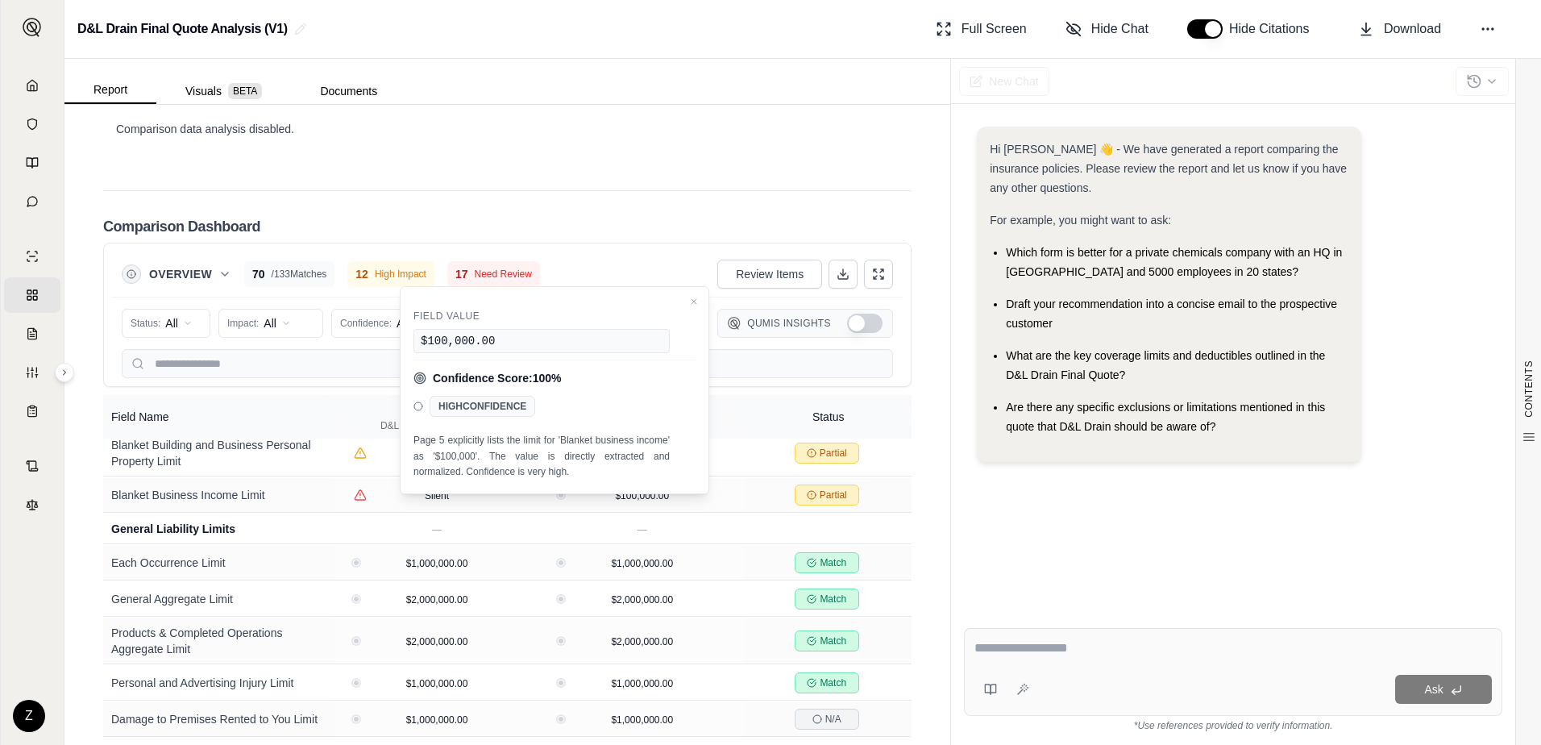
click at [847, 226] on div "Comparison Dashboard" at bounding box center [507, 226] width 808 height 32
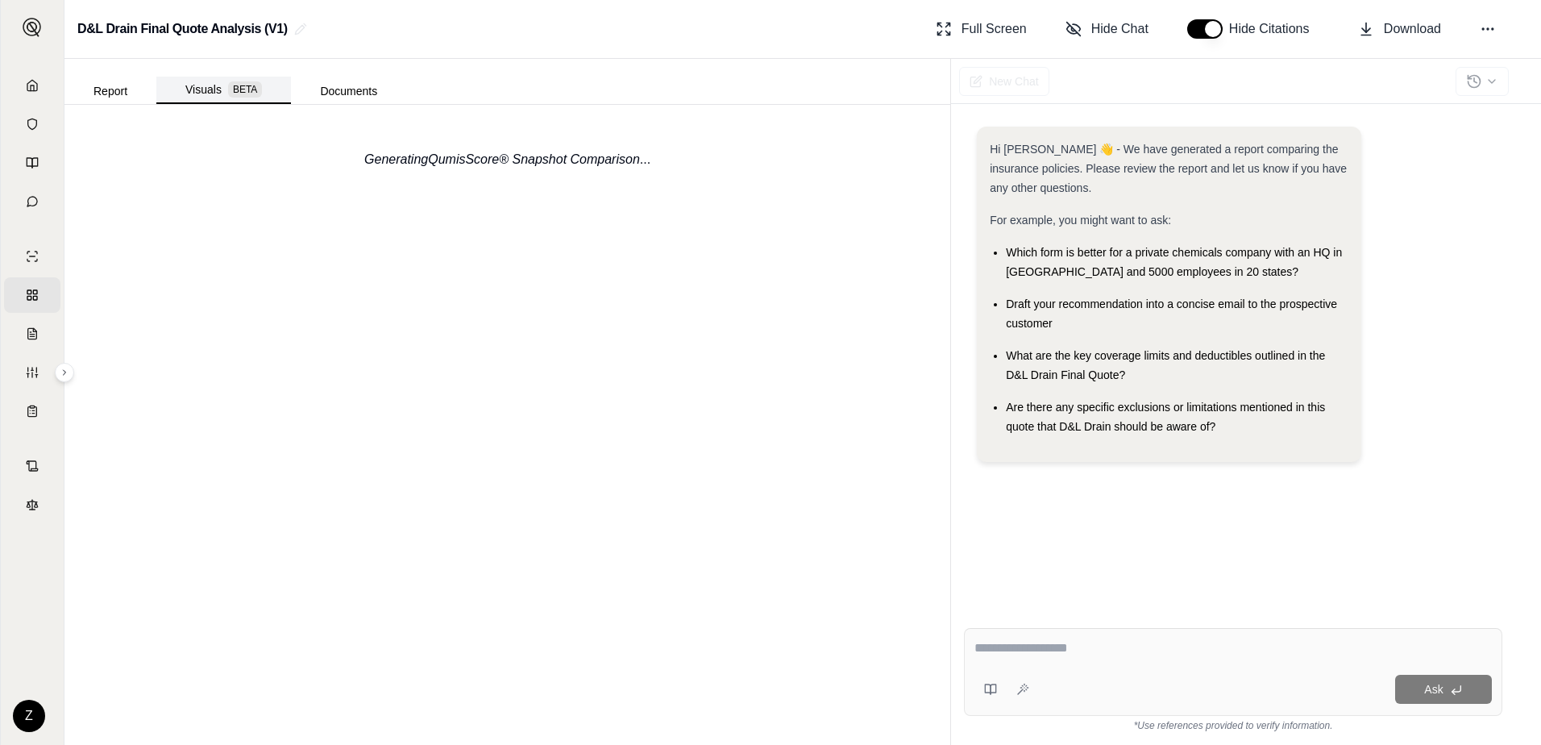
click at [229, 87] on span "BETA" at bounding box center [245, 89] width 34 height 16
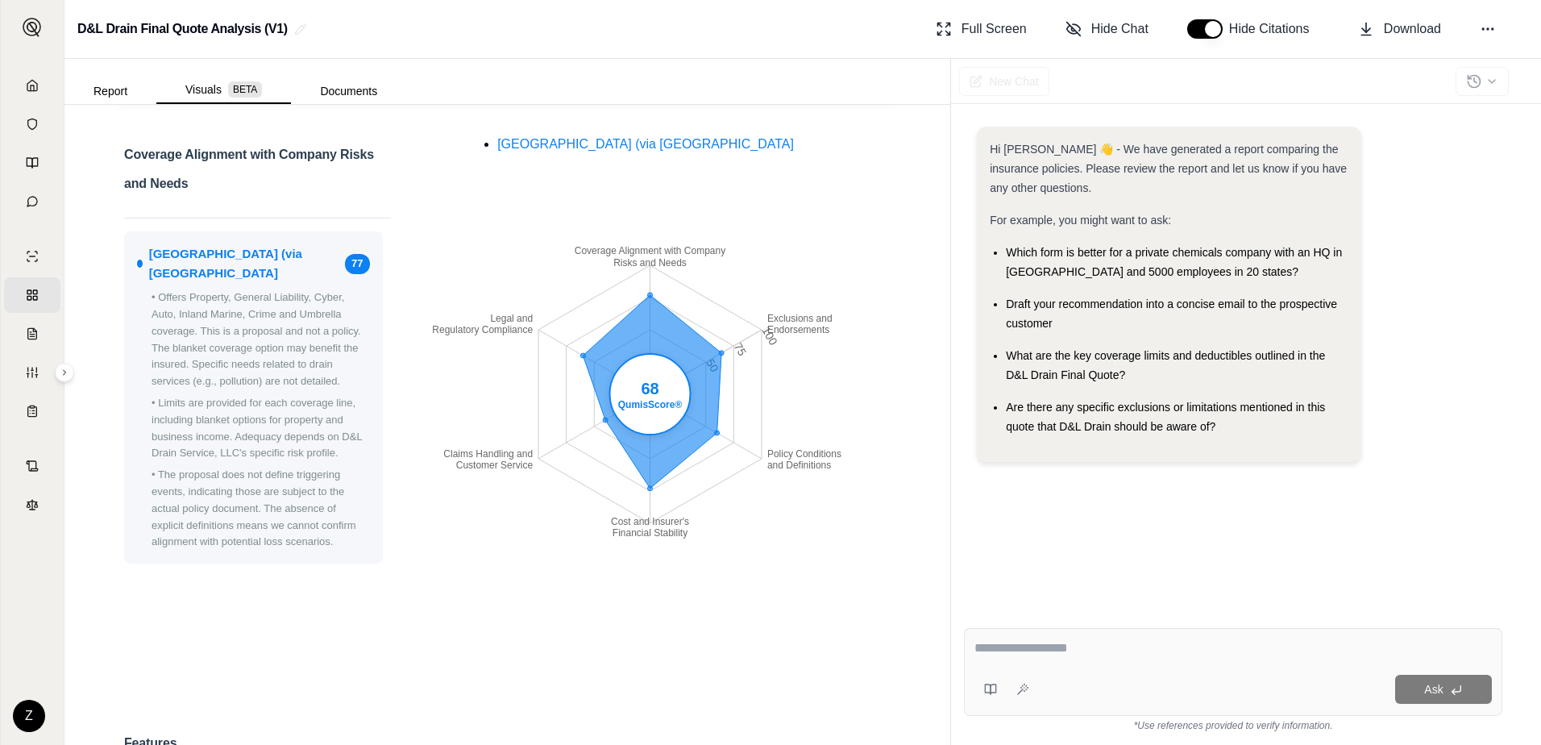
scroll to position [161, 0]
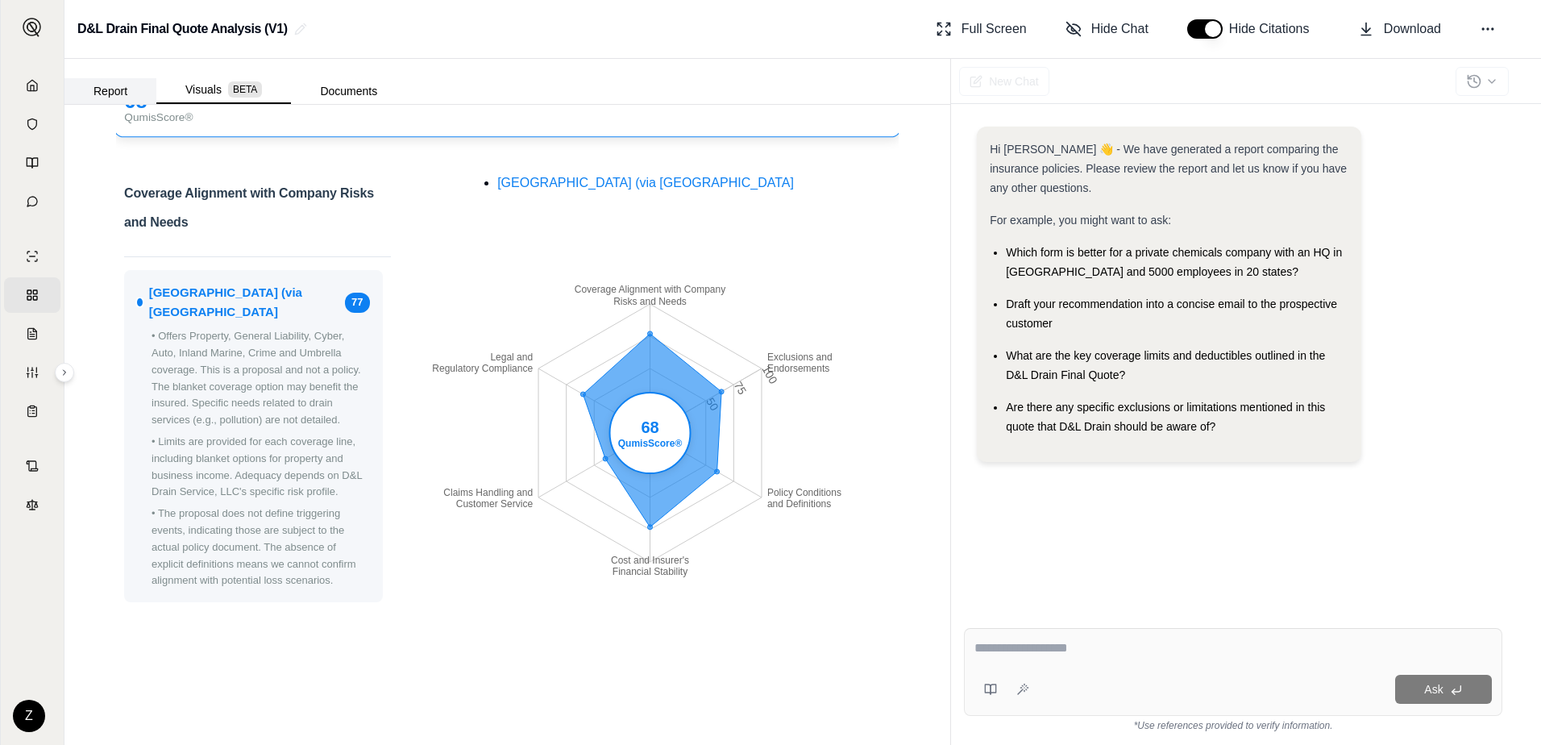
click at [99, 86] on button "Report" at bounding box center [110, 91] width 92 height 26
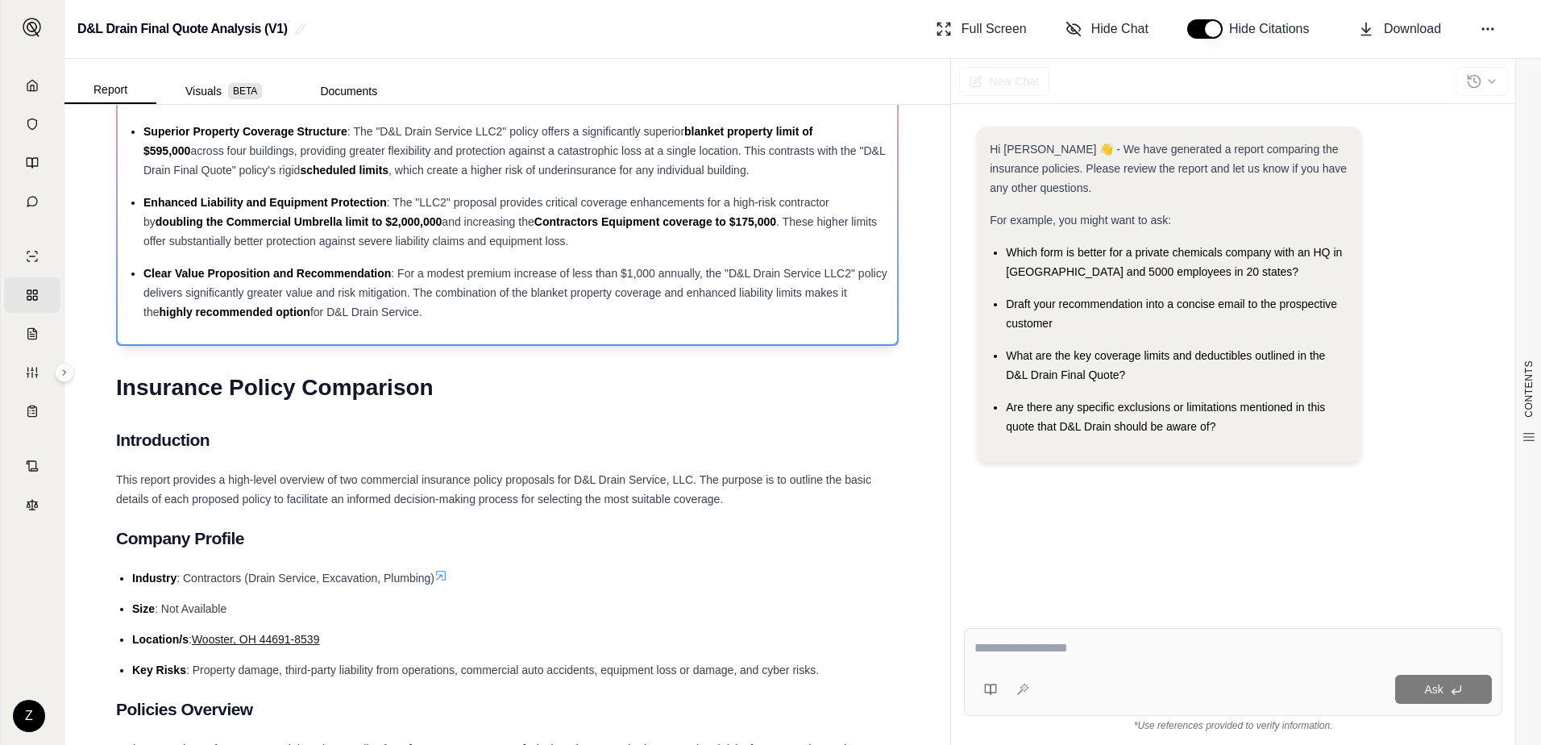
scroll to position [0, 0]
